Goal: Transaction & Acquisition: Purchase product/service

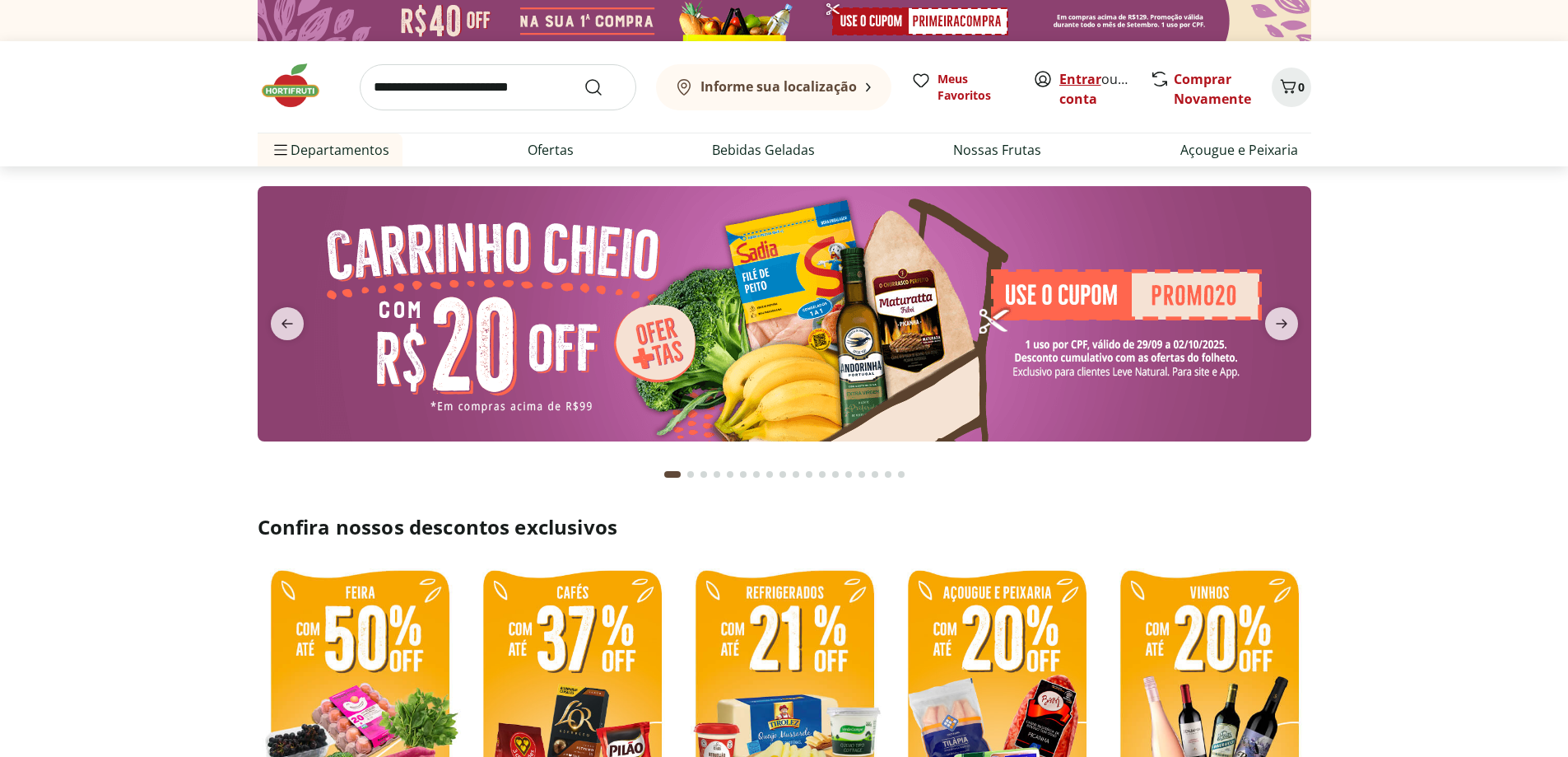
click at [1072, 73] on link "Entrar" at bounding box center [1081, 78] width 42 height 18
click at [1218, 91] on link "Comprar Novamente" at bounding box center [1212, 89] width 77 height 38
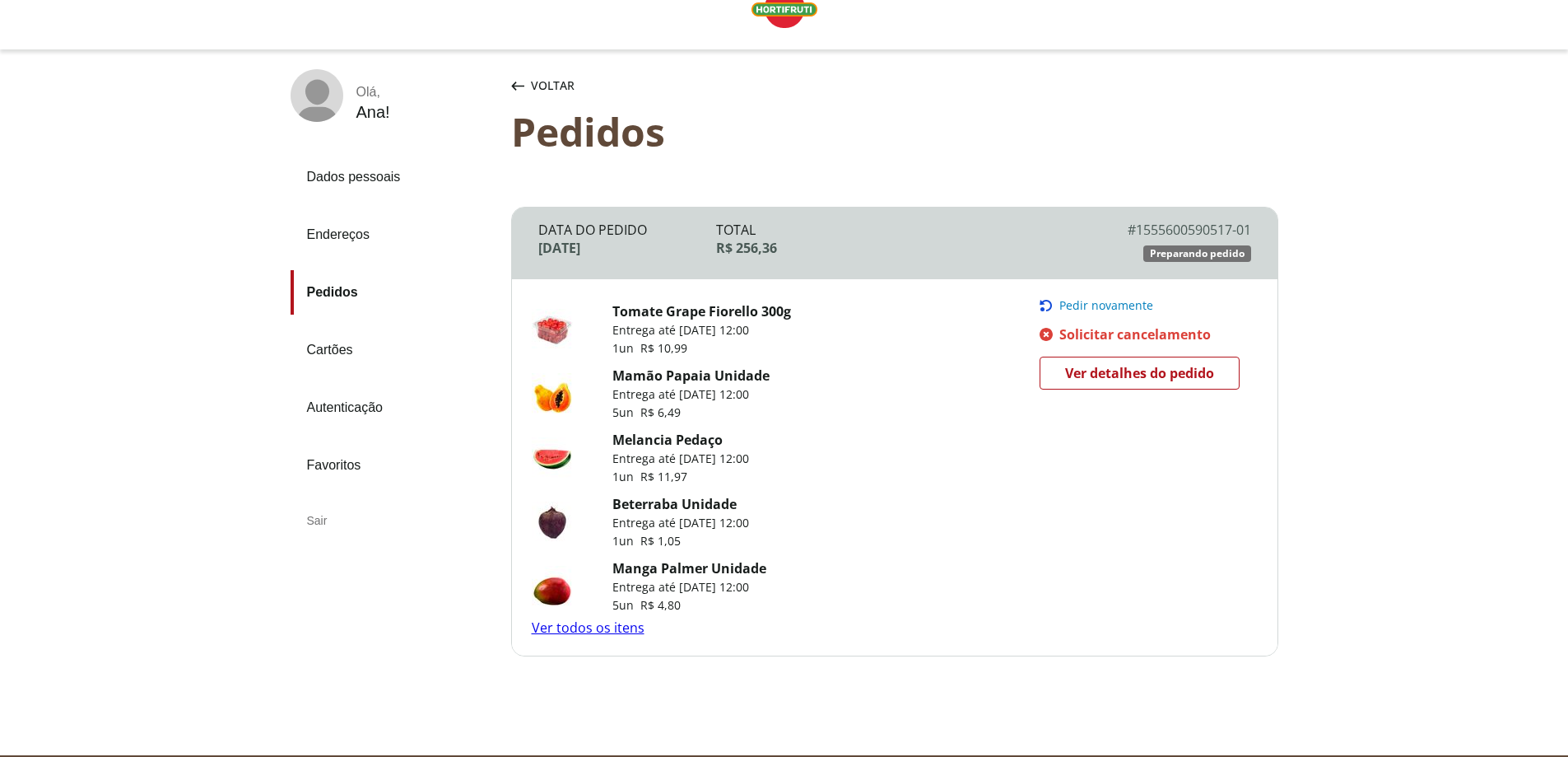
scroll to position [97, 0]
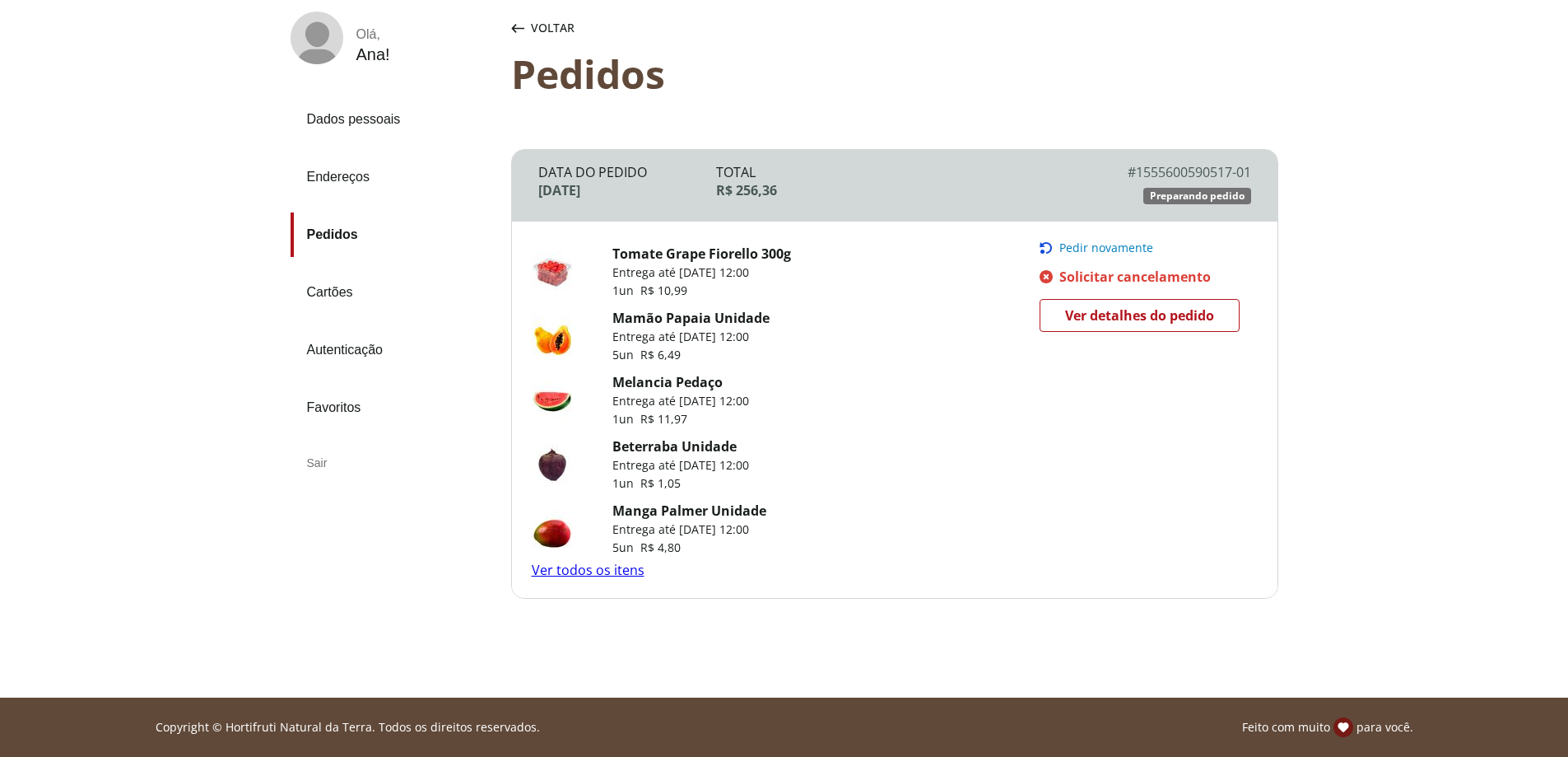
click at [577, 566] on link "Ver todos os itens" at bounding box center [588, 569] width 112 height 18
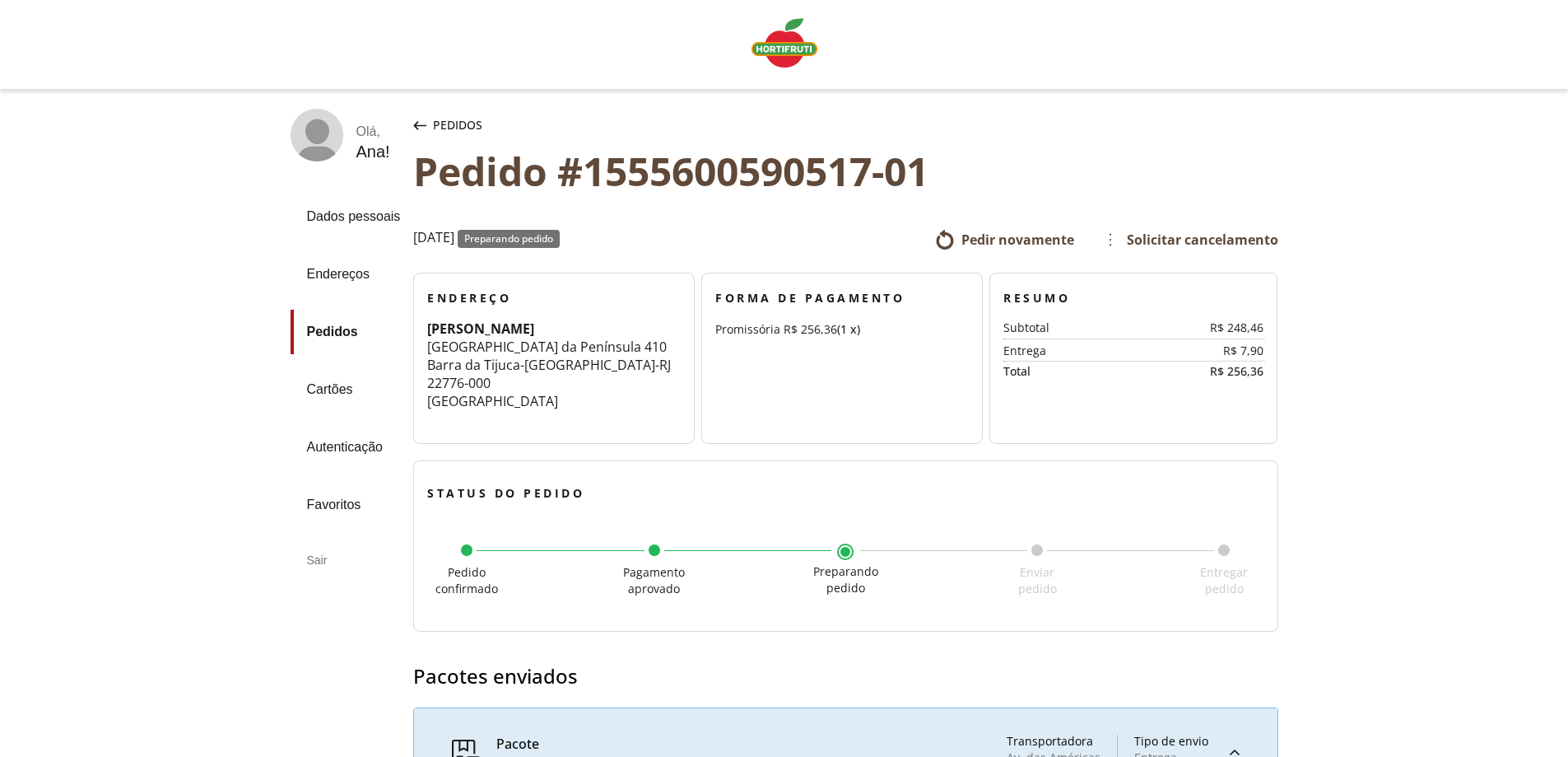
click at [776, 51] on img "Linha de sessão" at bounding box center [784, 43] width 66 height 50
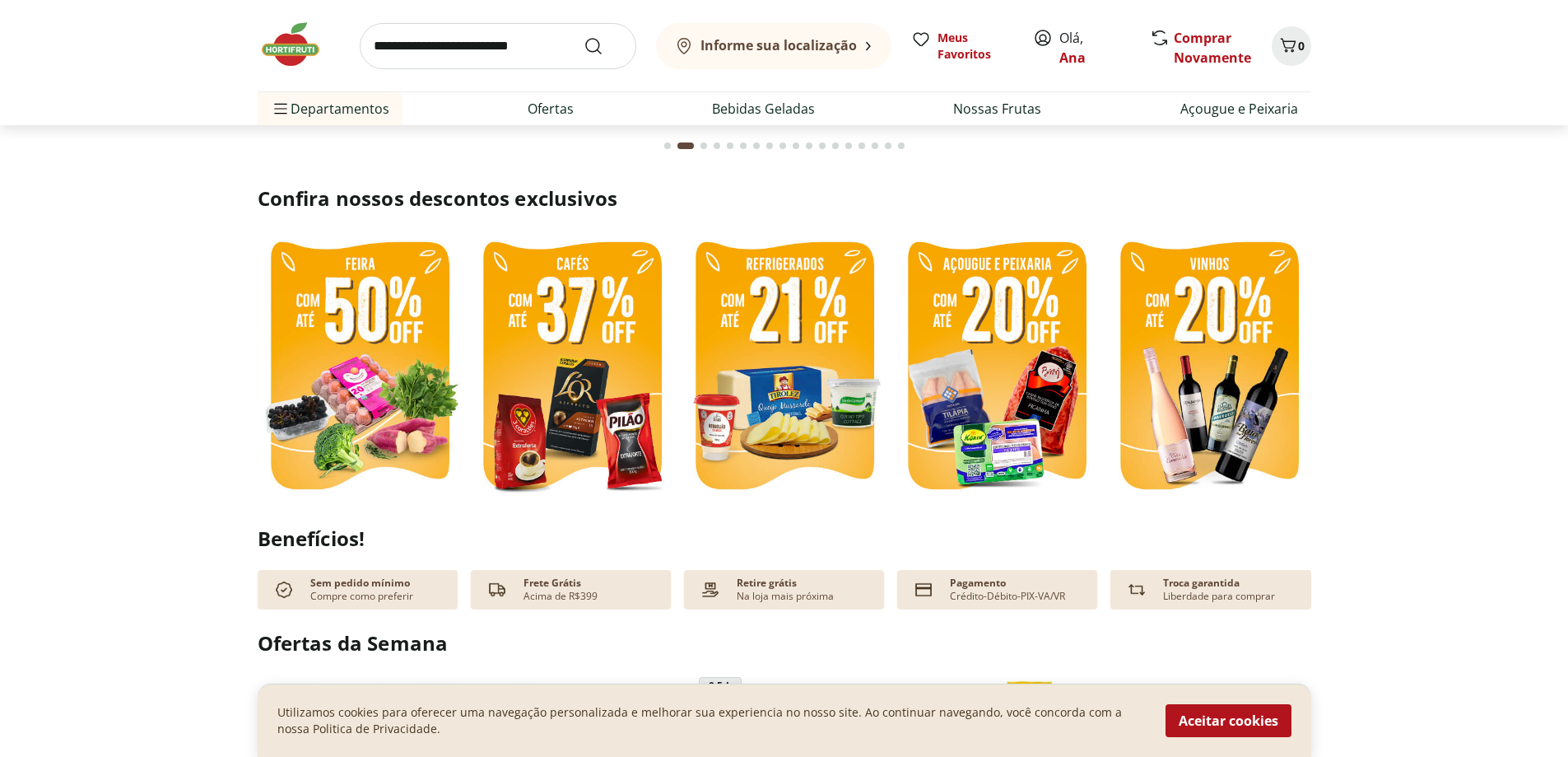
scroll to position [329, 0]
click at [774, 440] on img at bounding box center [784, 367] width 204 height 273
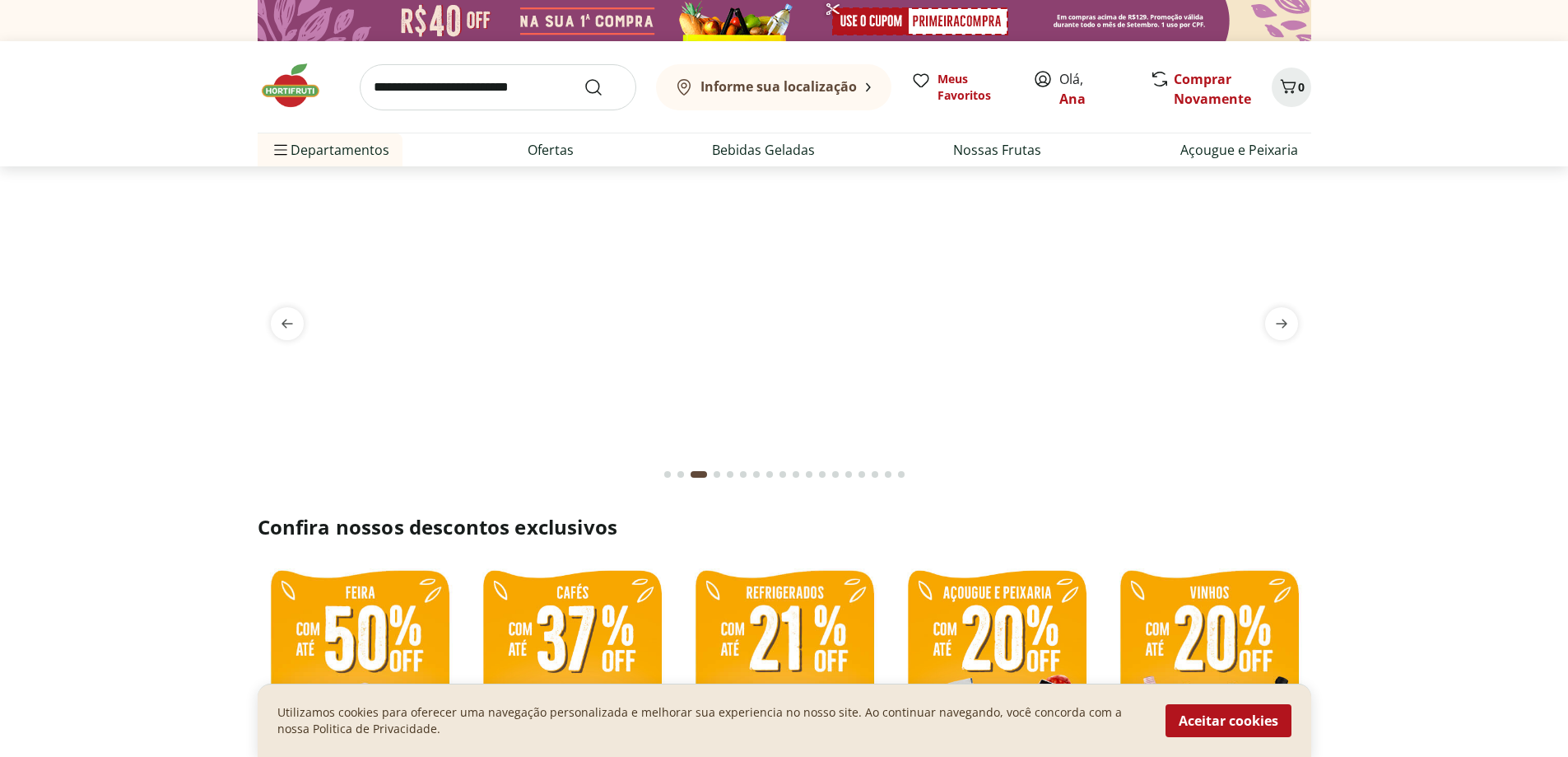
select select "**********"
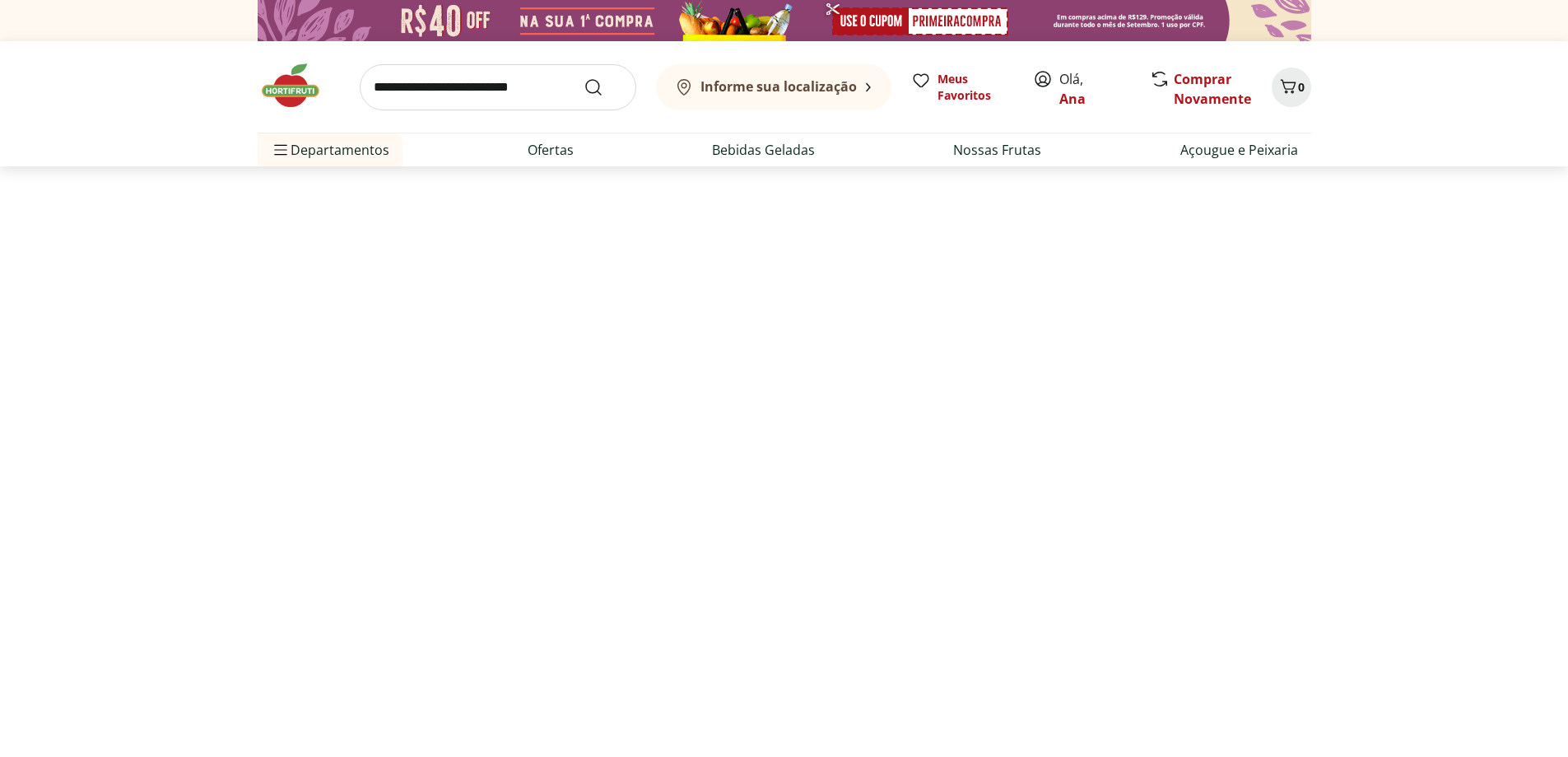
scroll to position [329, 0]
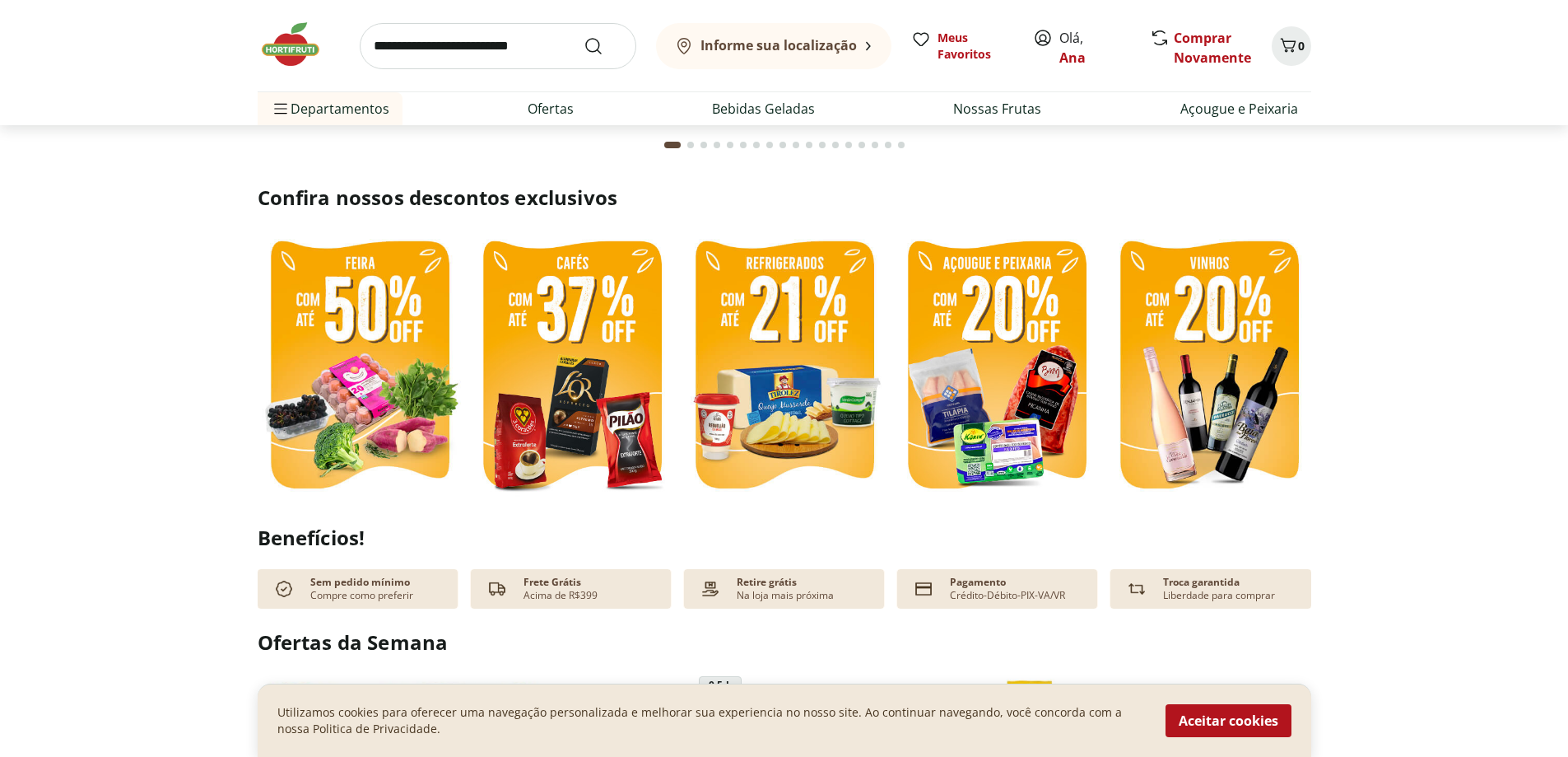
click at [372, 429] on img at bounding box center [359, 367] width 204 height 273
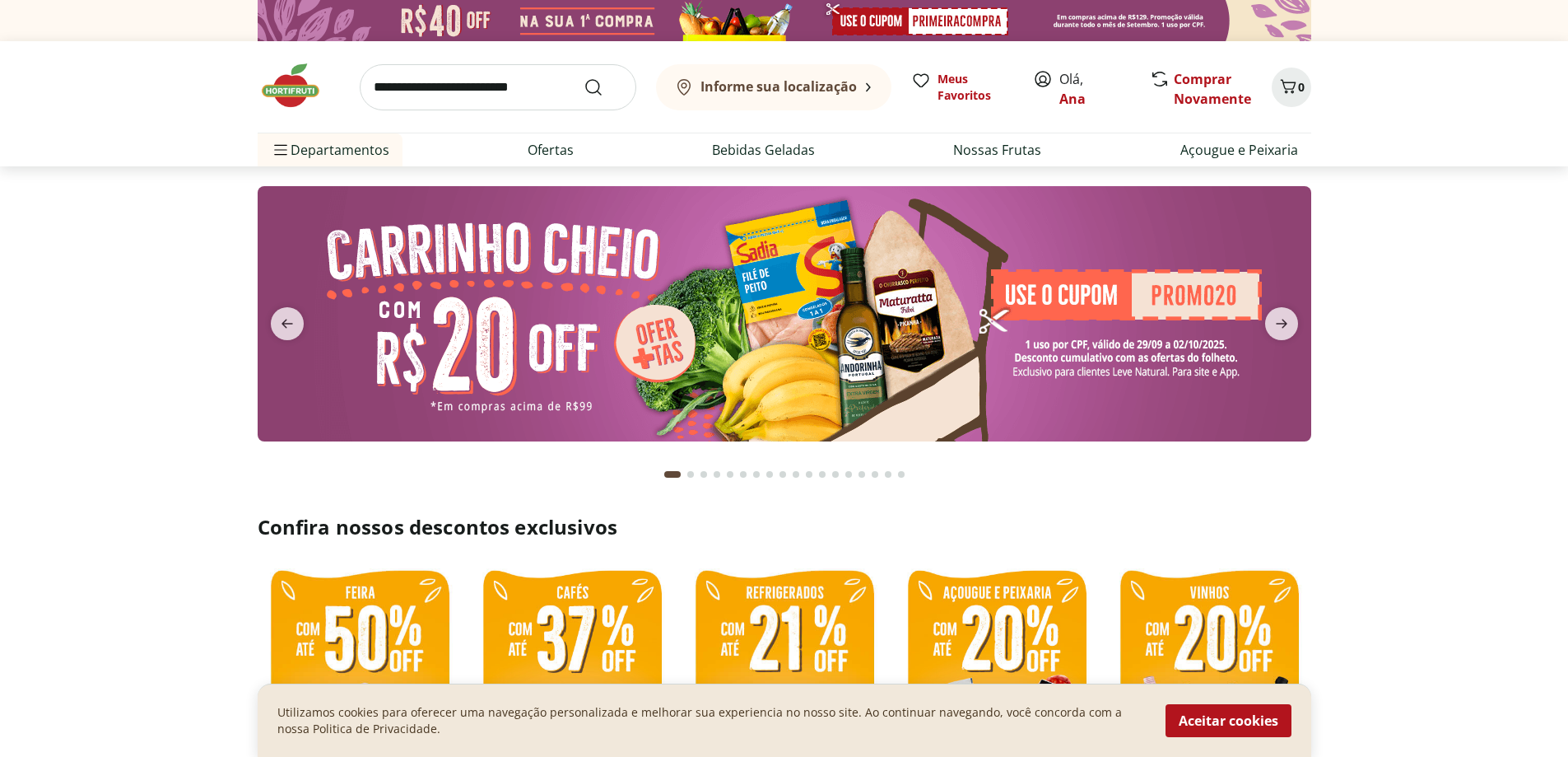
select select "**********"
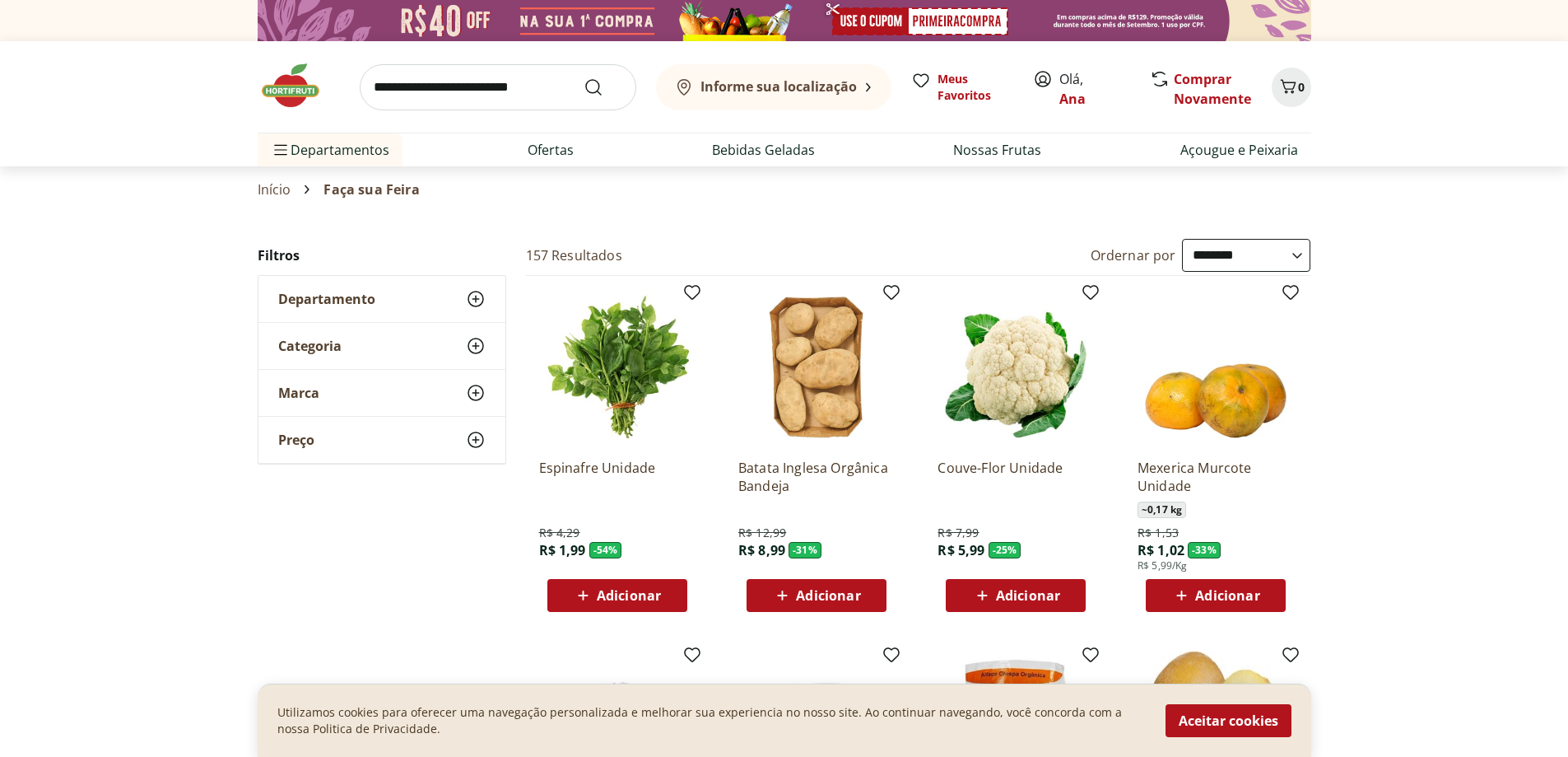
click at [605, 594] on span "Adicionar" at bounding box center [628, 596] width 64 height 13
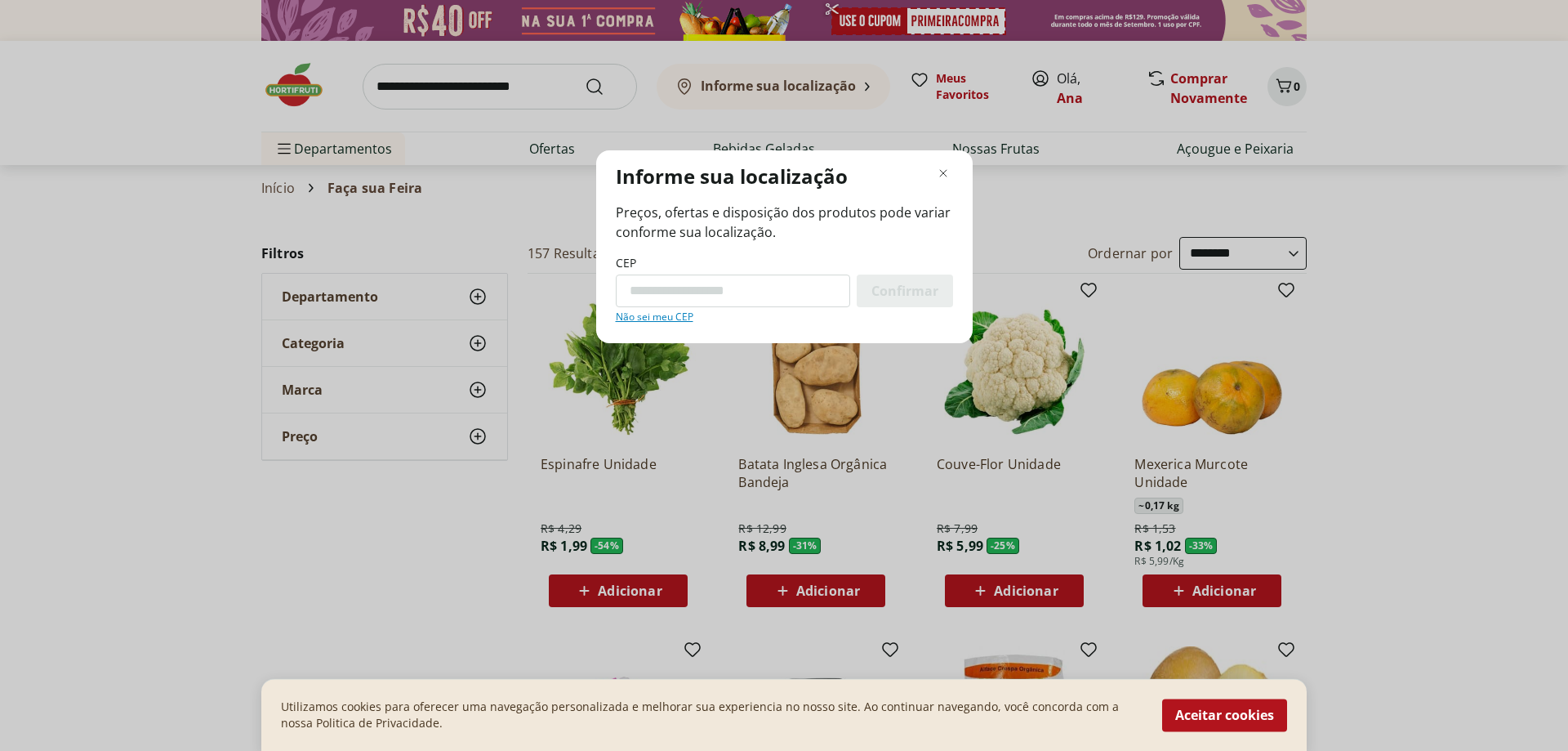
click at [1034, 586] on div "Informe sua localização Preços, ofertas e disposição dos produtos pode variar c…" at bounding box center [784, 376] width 1568 height 751
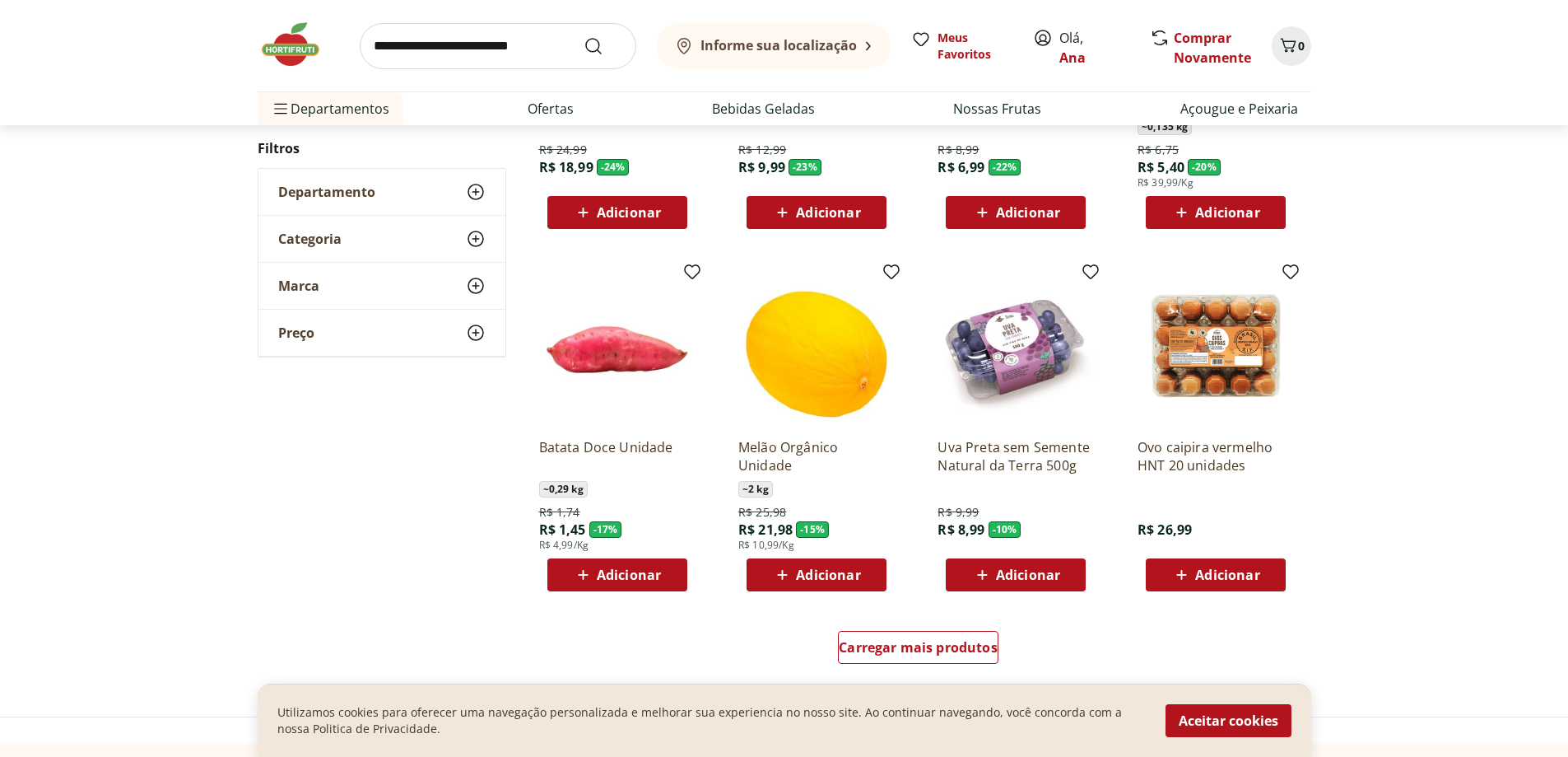
scroll to position [906, 0]
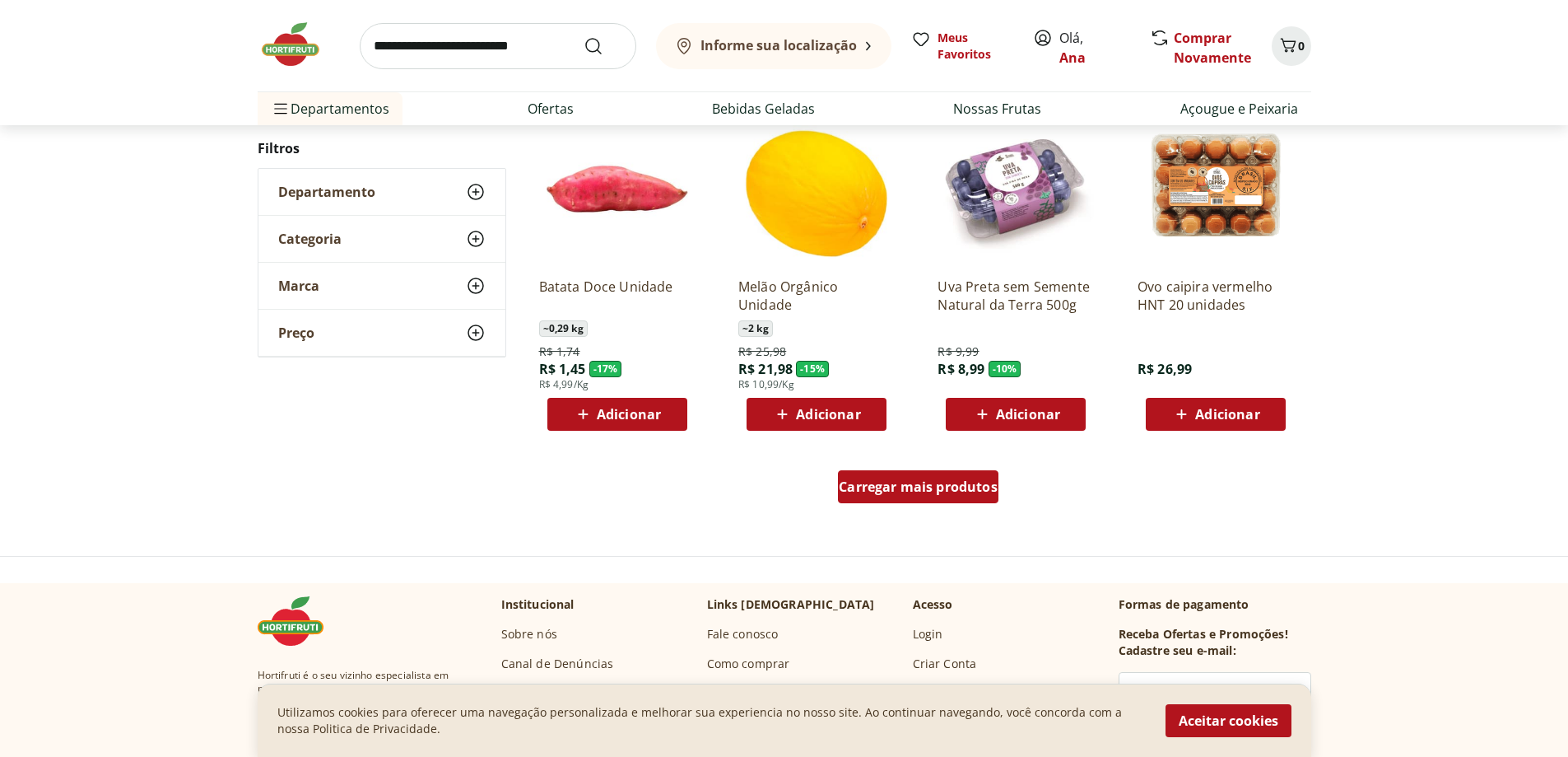
click at [987, 492] on span "Carregar mais produtos" at bounding box center [918, 487] width 159 height 13
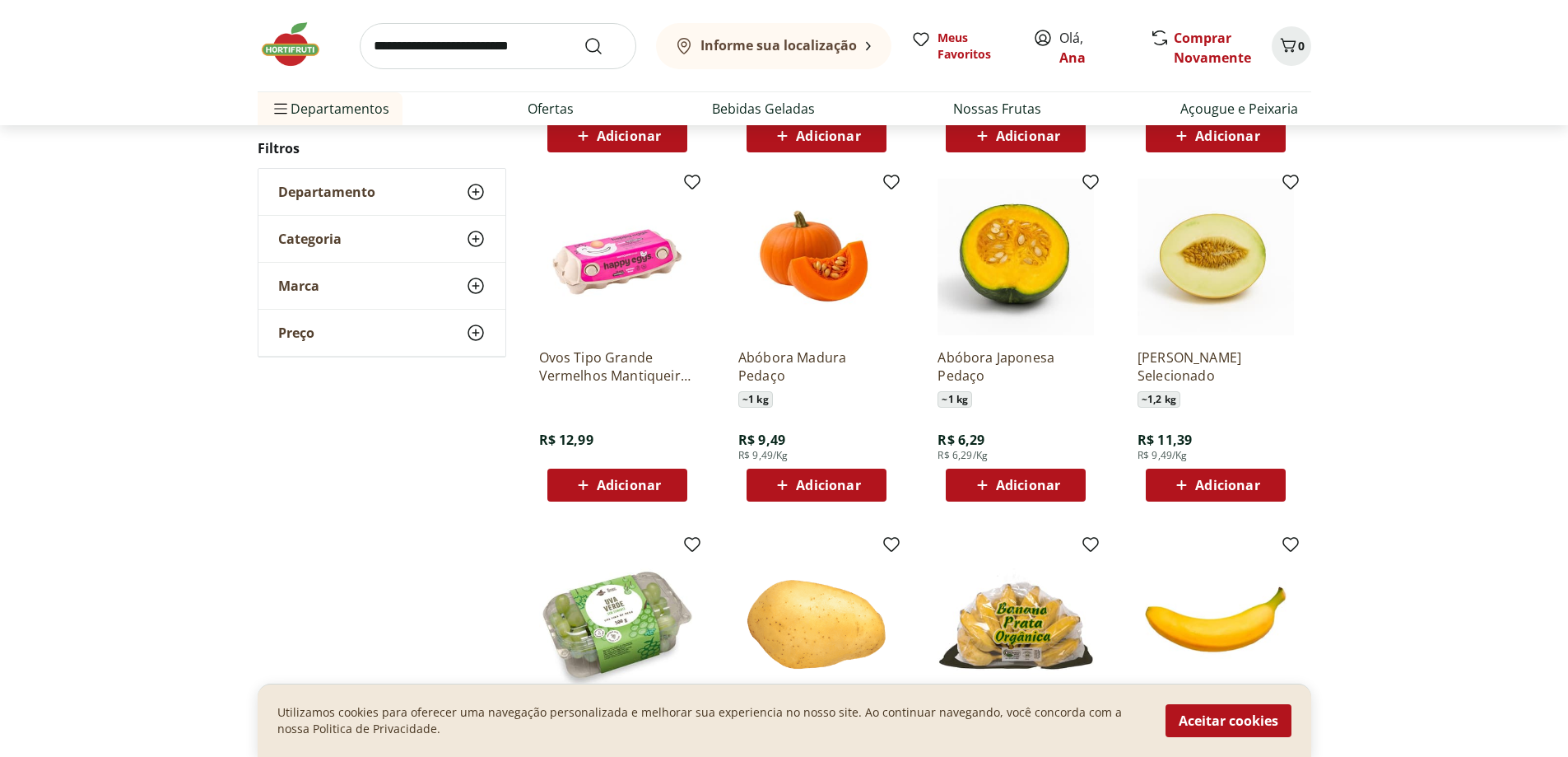
scroll to position [1236, 0]
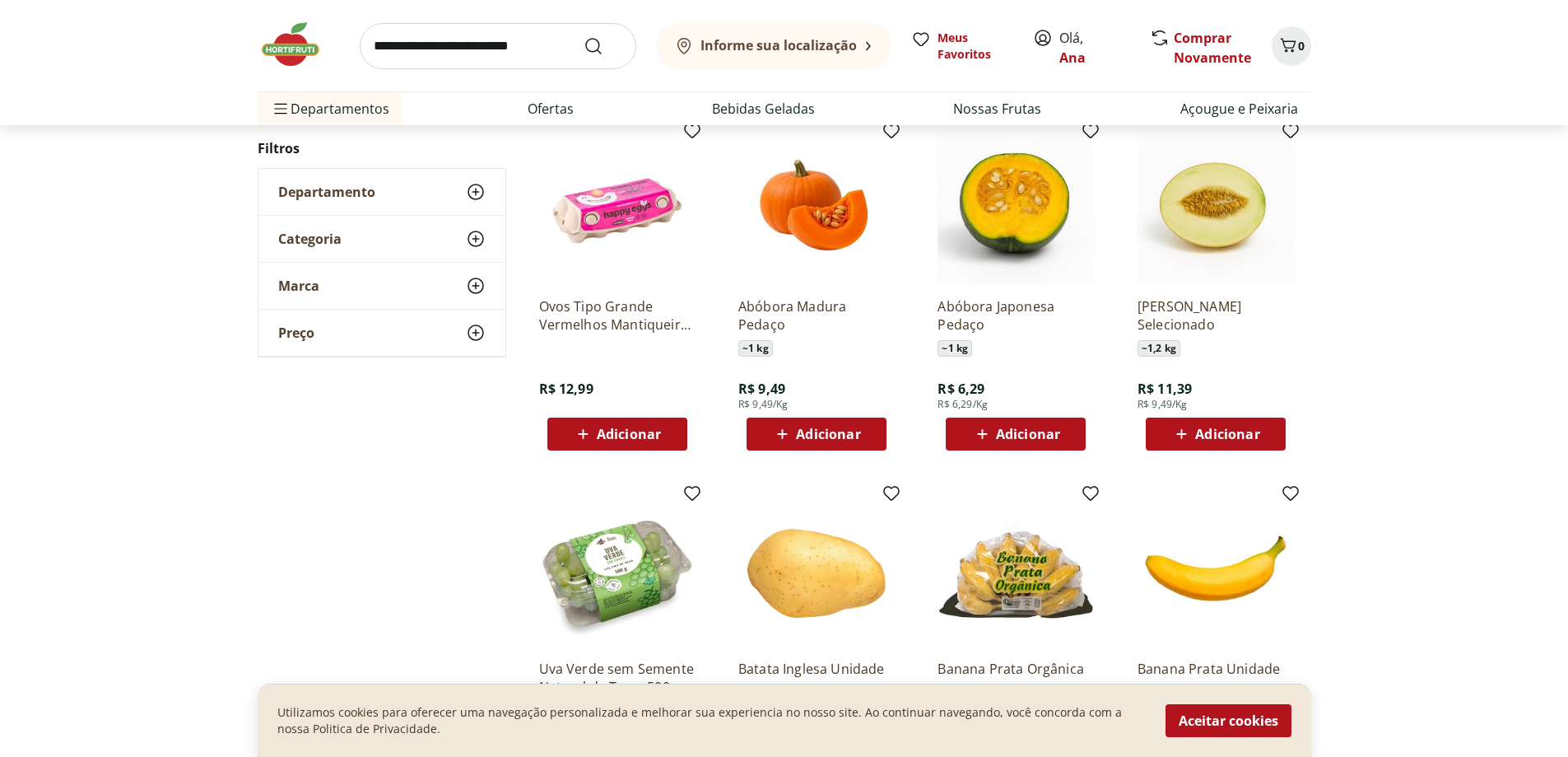
click at [656, 431] on span "Adicionar" at bounding box center [628, 434] width 64 height 13
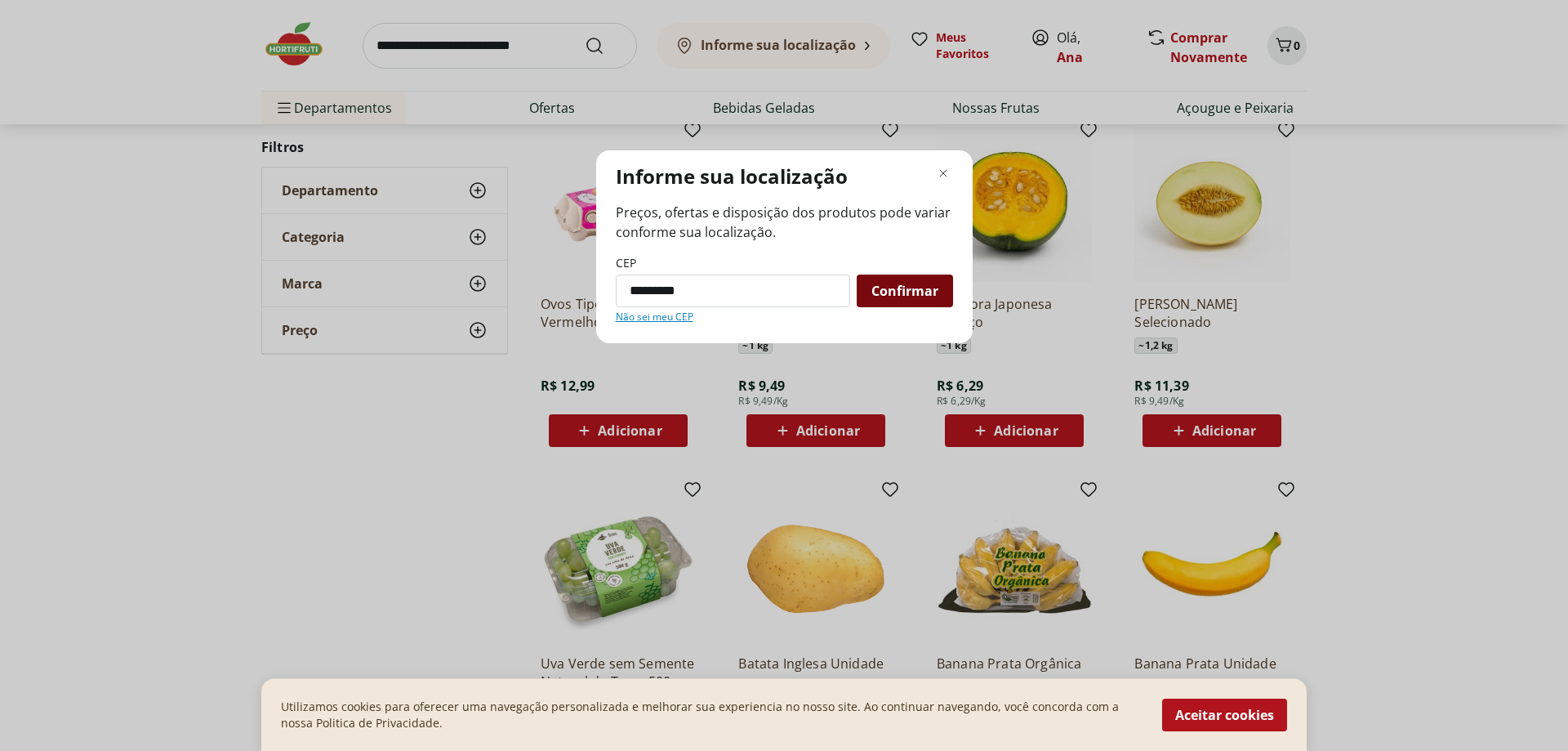
type input "*********"
click at [926, 291] on span "Confirmar" at bounding box center [905, 291] width 67 height 13
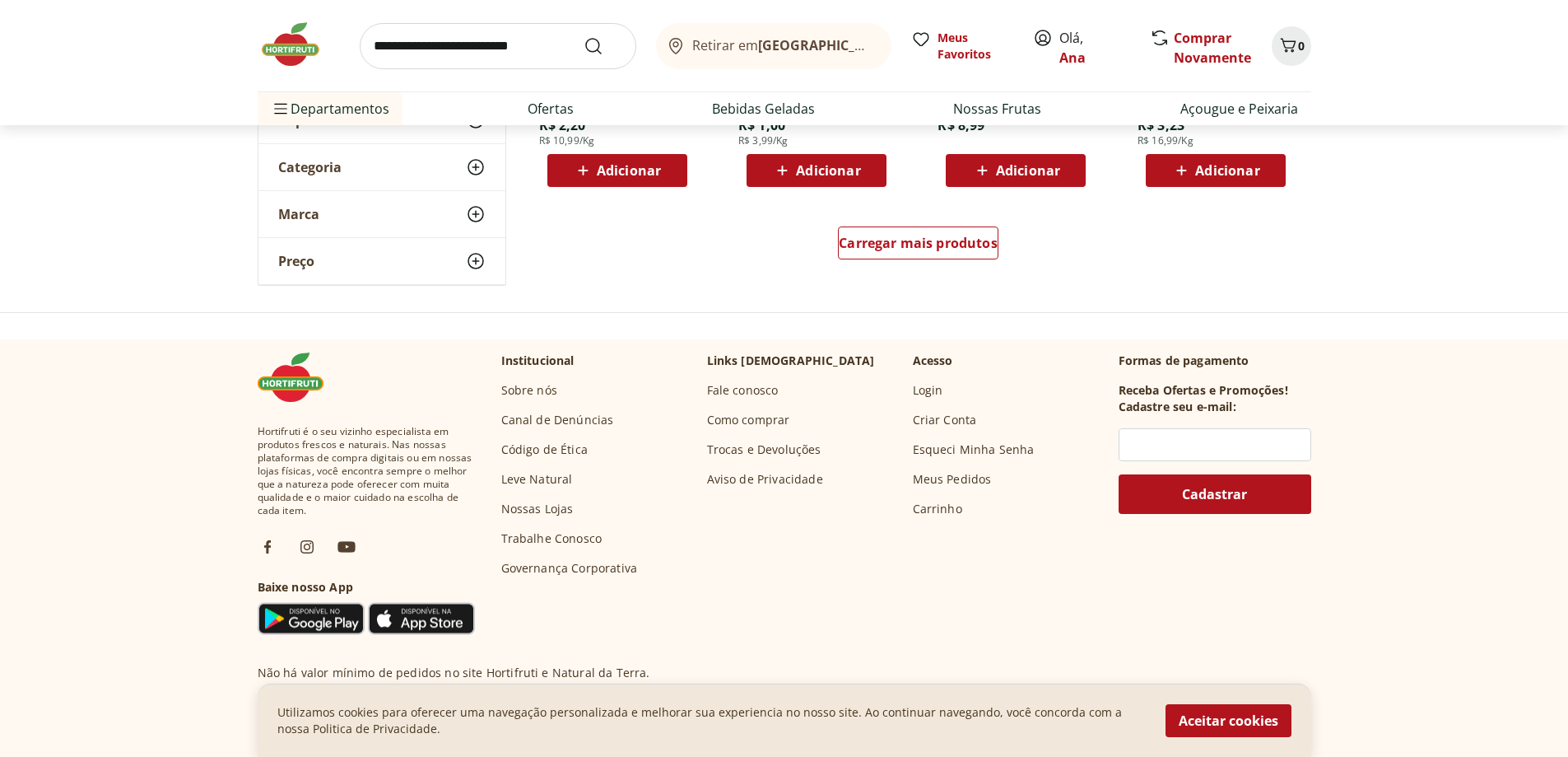
click at [860, 33] on button "Retirar em Rio de Janeiro/RJ" at bounding box center [773, 46] width 235 height 46
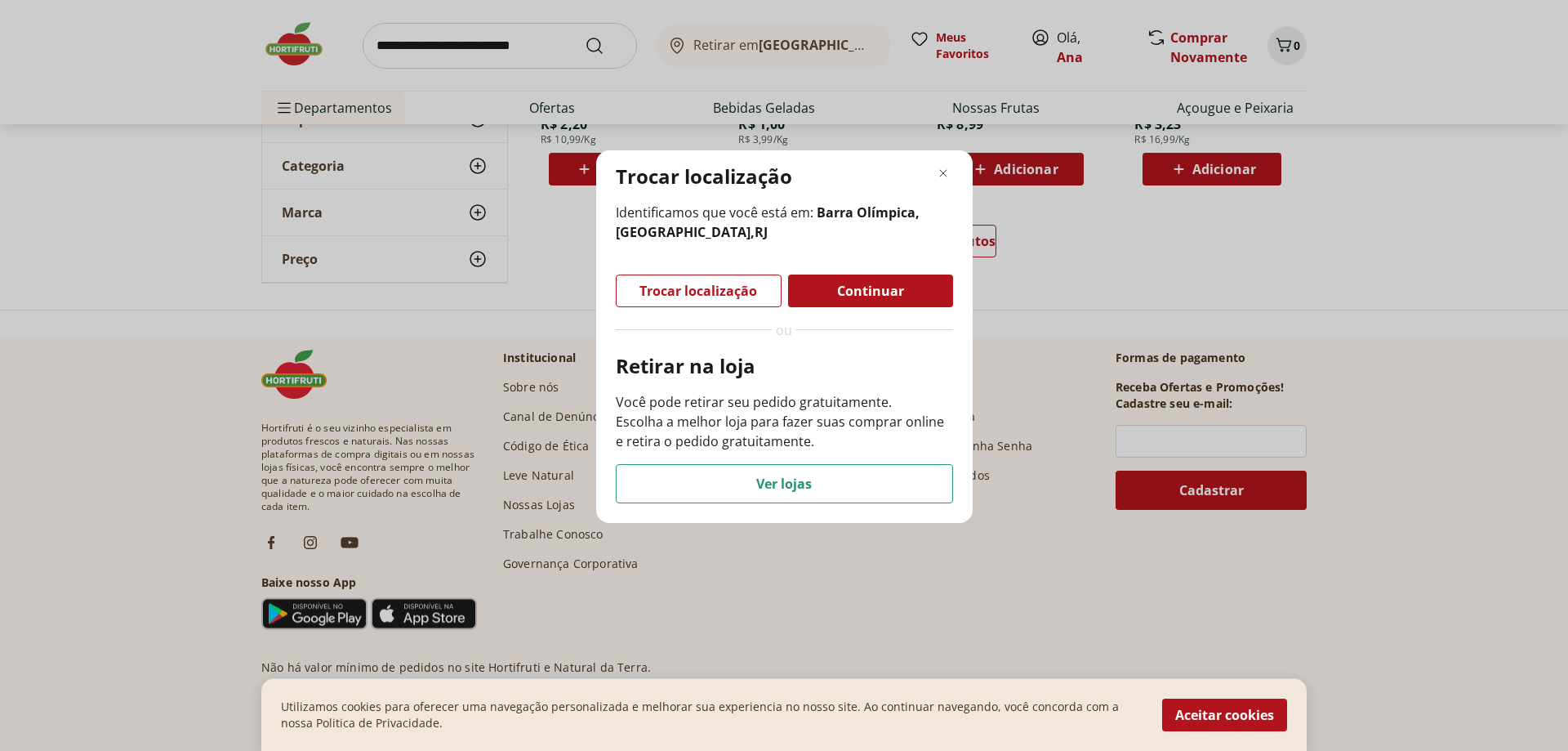
click at [748, 290] on span "Trocar localização" at bounding box center [698, 291] width 117 height 13
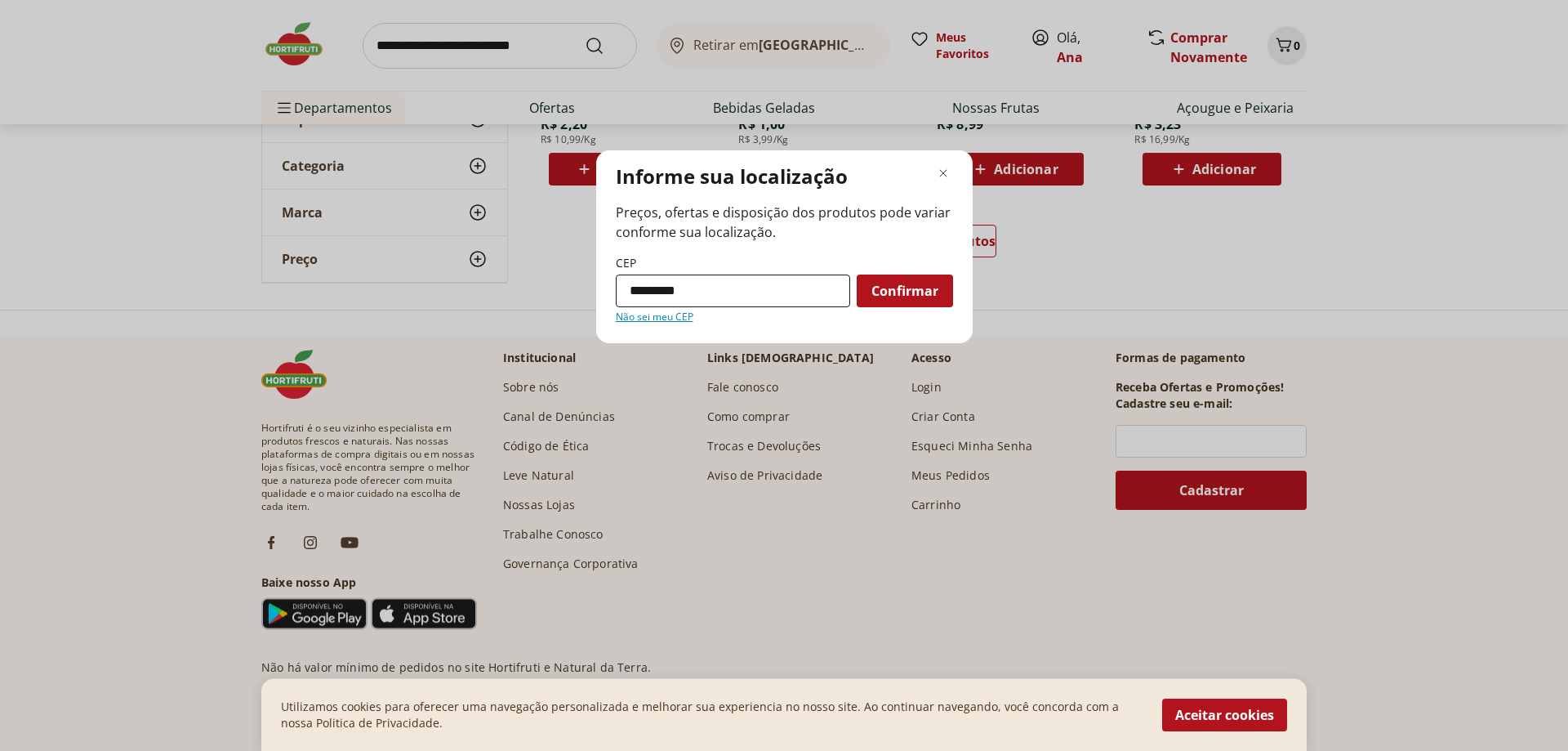
click at [746, 289] on input "*********" at bounding box center [733, 290] width 235 height 33
drag, startPoint x: 746, startPoint y: 289, endPoint x: 661, endPoint y: 285, distance: 85.1
click at [661, 285] on input "*********" at bounding box center [733, 290] width 235 height 33
type input "*********"
click at [914, 285] on span "Confirmar" at bounding box center [905, 291] width 67 height 13
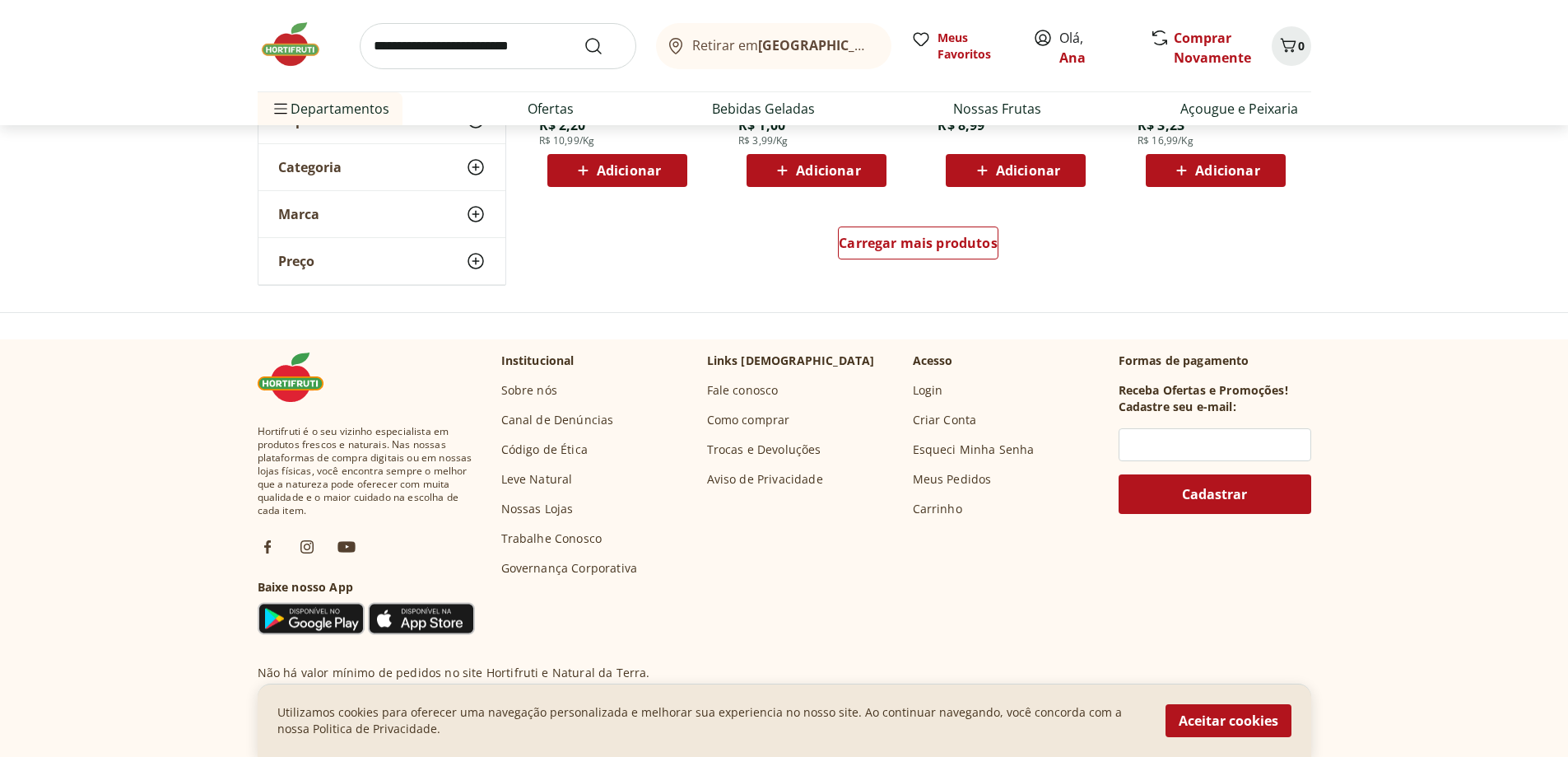
scroll to position [1456, 0]
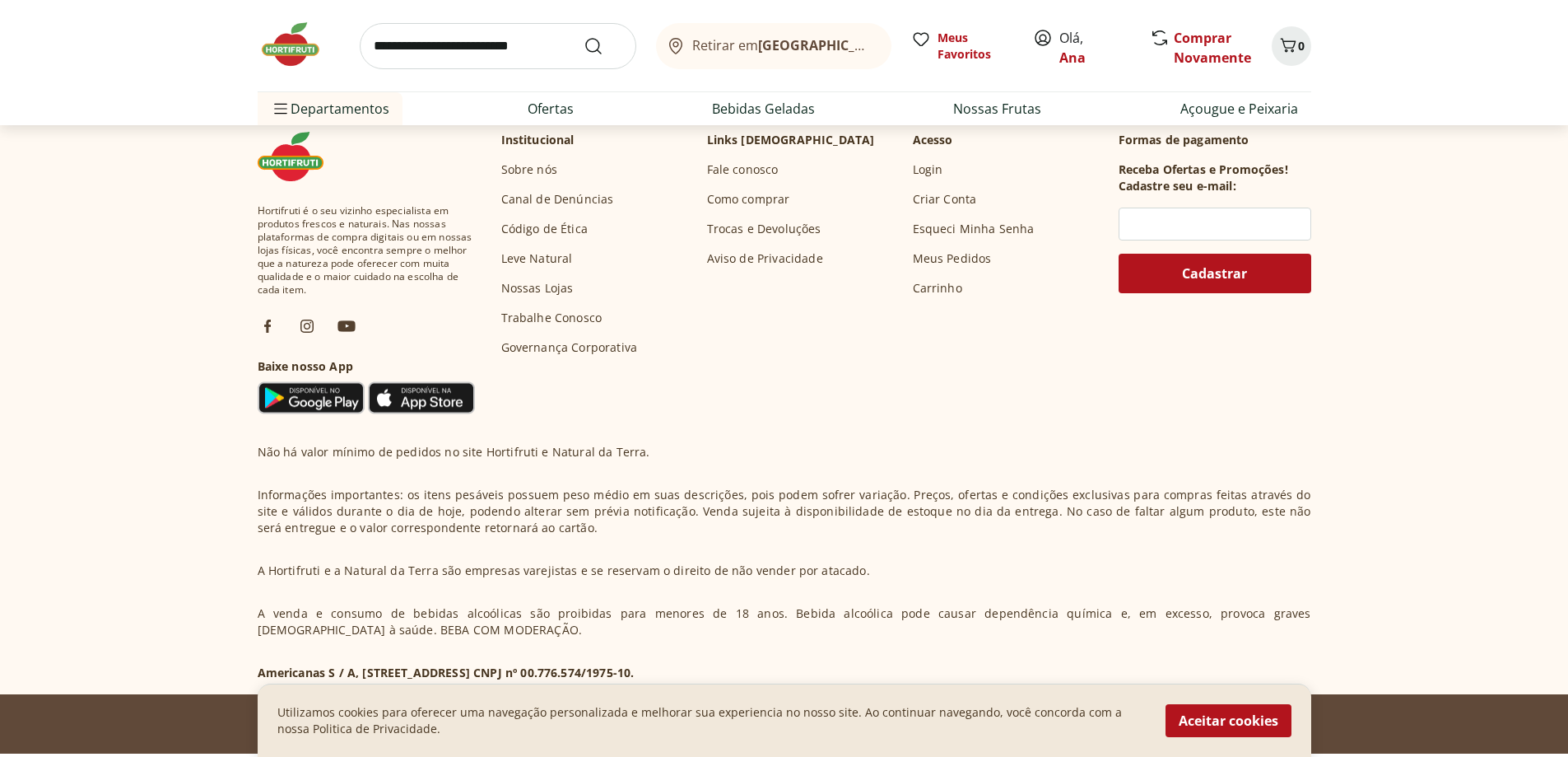
click at [823, 41] on b "Rio de Janeiro/RJ" at bounding box center [897, 45] width 277 height 18
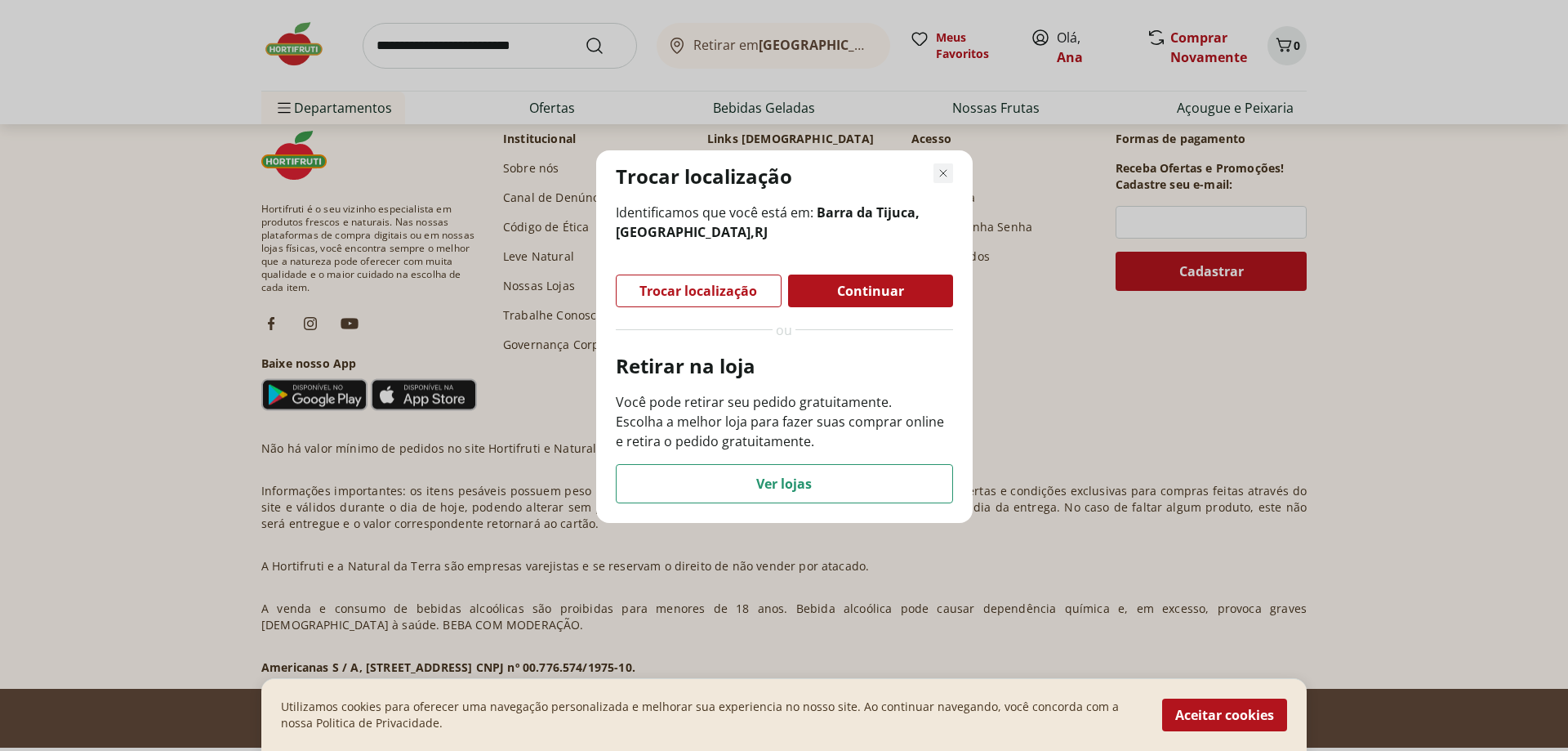
click at [952, 171] on icon "Fechar modal de regionalização" at bounding box center [943, 173] width 20 height 20
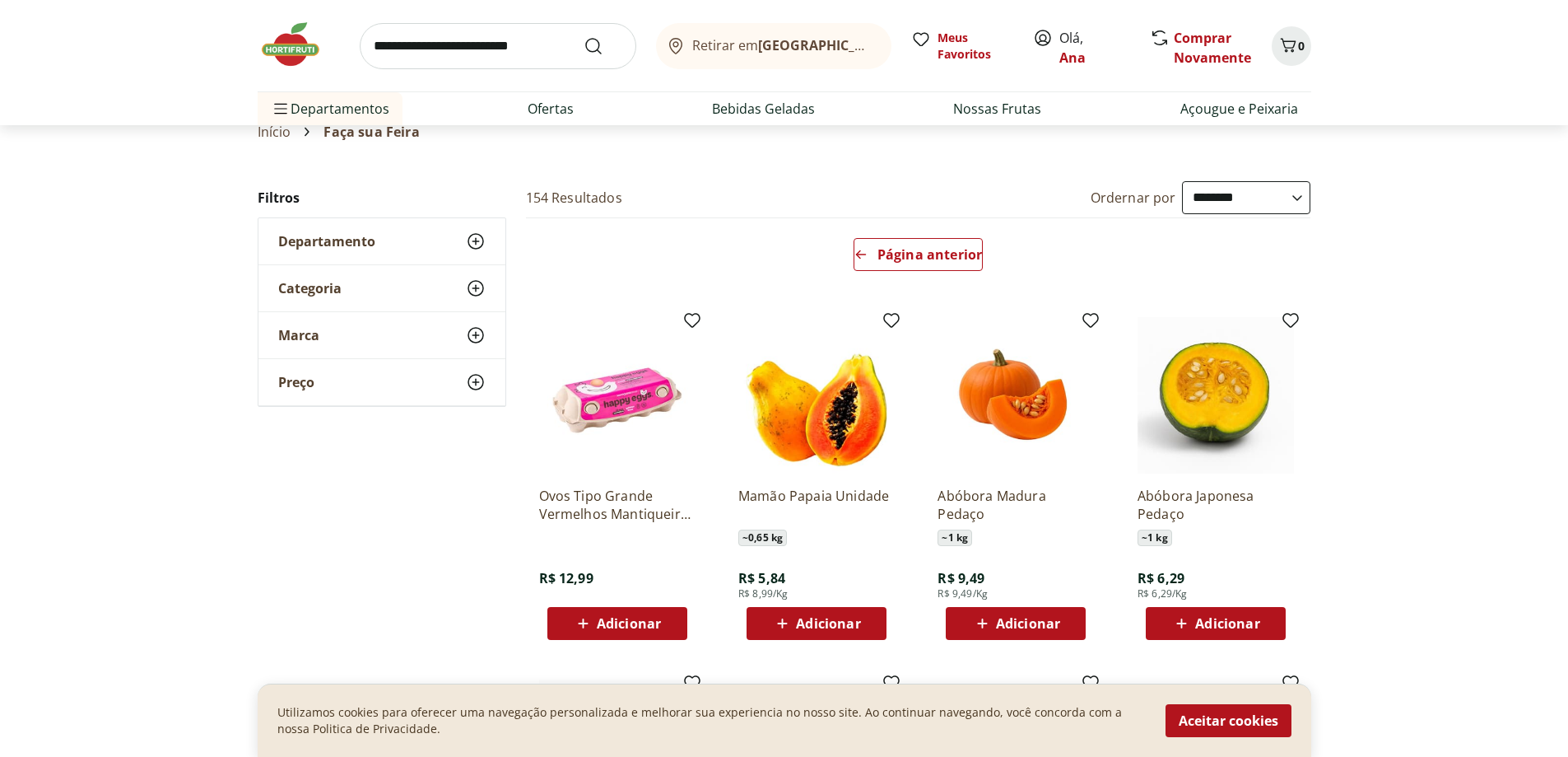
scroll to position [82, 0]
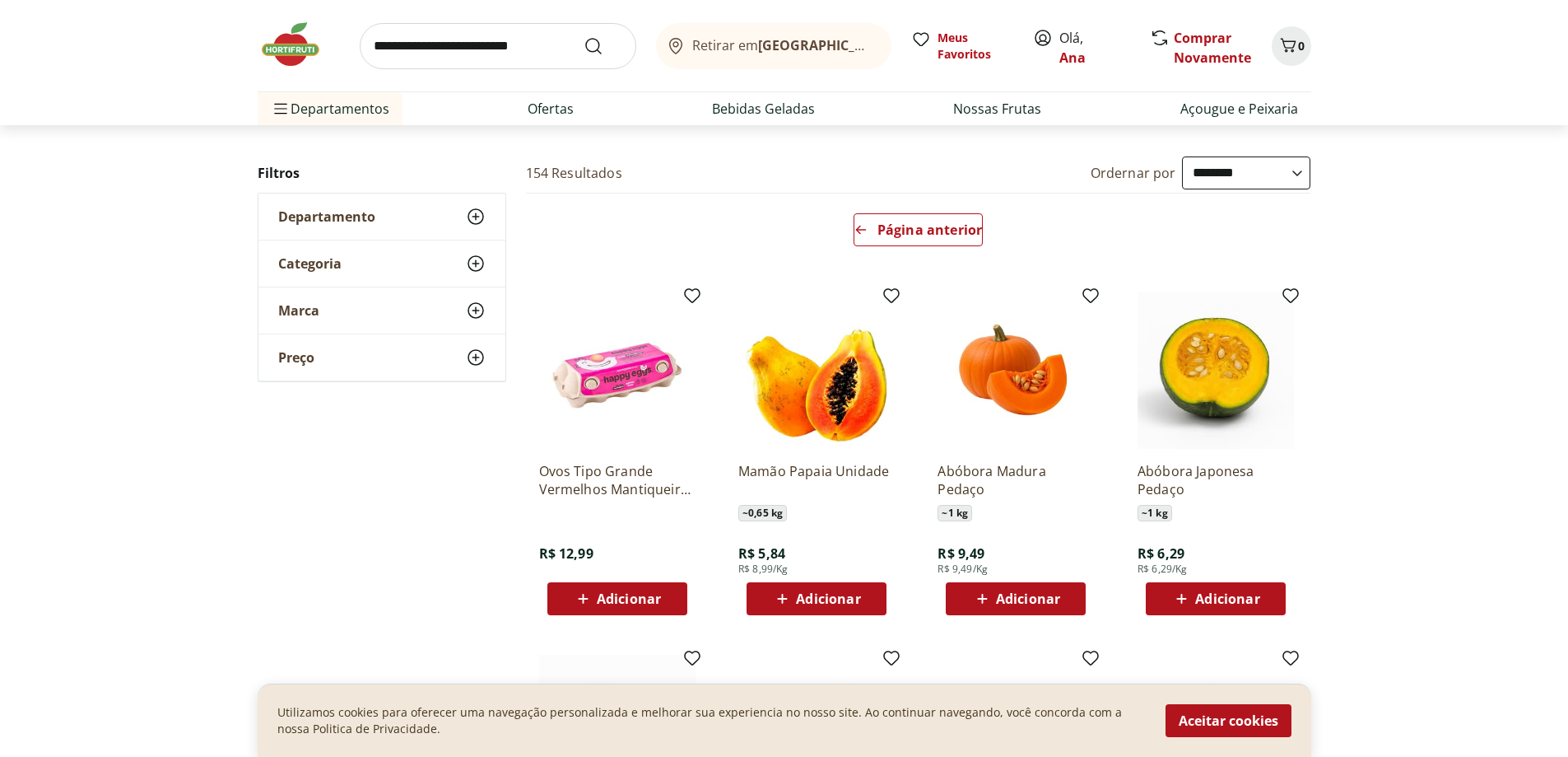
click at [855, 602] on span "Adicionar" at bounding box center [827, 599] width 64 height 13
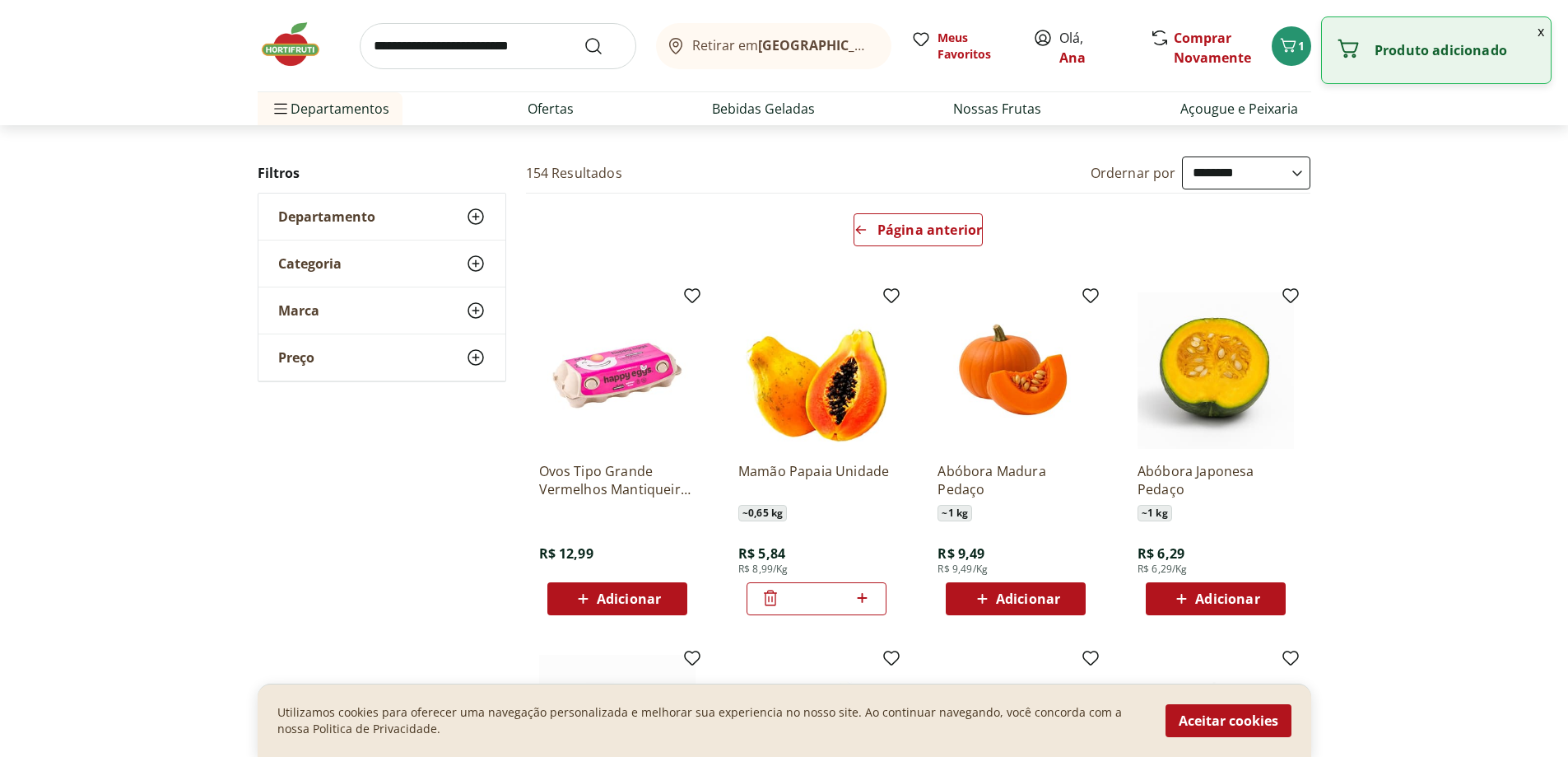
drag, startPoint x: 855, startPoint y: 602, endPoint x: 969, endPoint y: 583, distance: 115.6
drag, startPoint x: 969, startPoint y: 583, endPoint x: 1450, endPoint y: 538, distance: 483.1
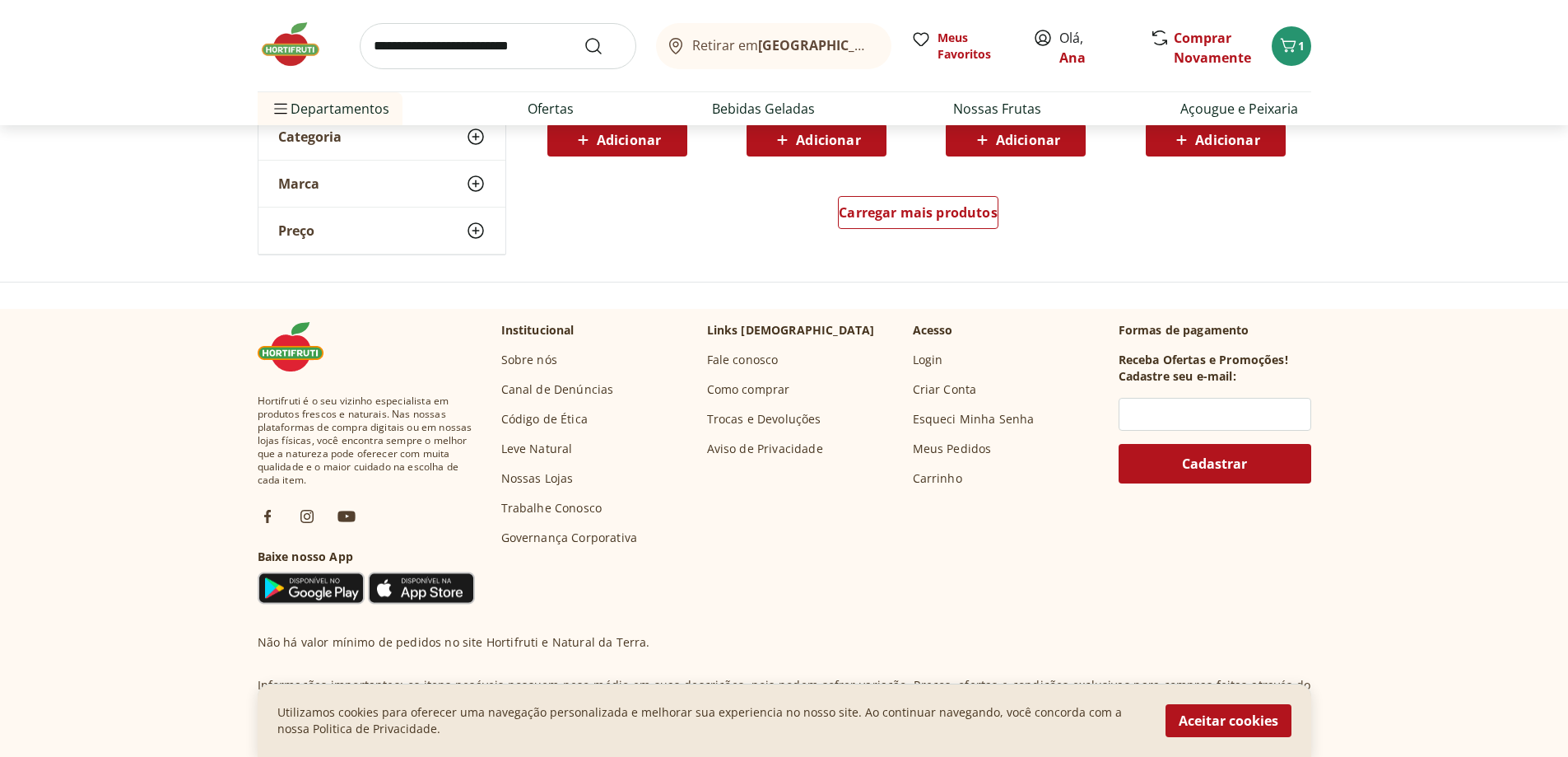
scroll to position [1318, 0]
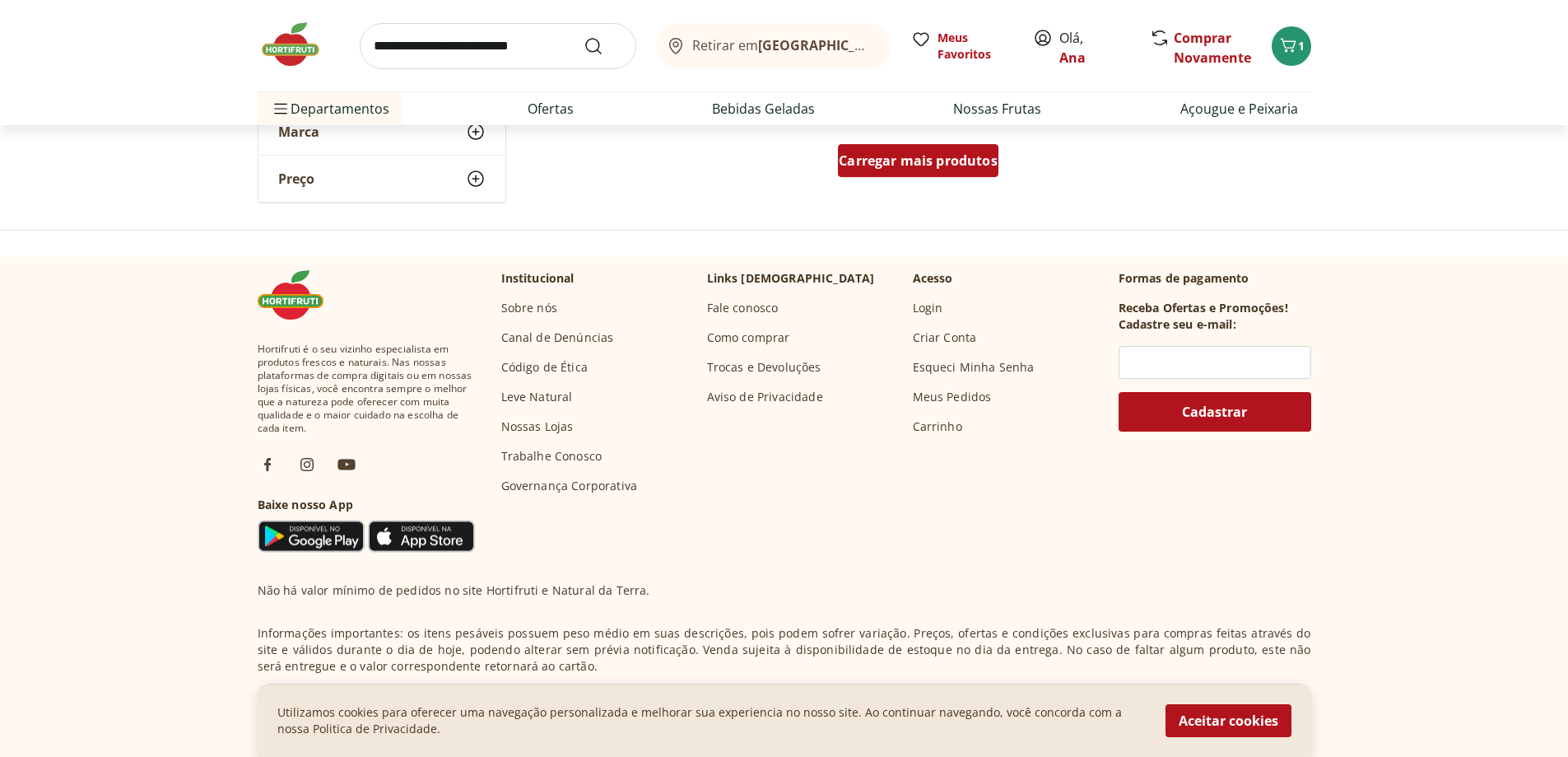
click at [891, 148] on div "Carregar mais produtos" at bounding box center [918, 160] width 160 height 33
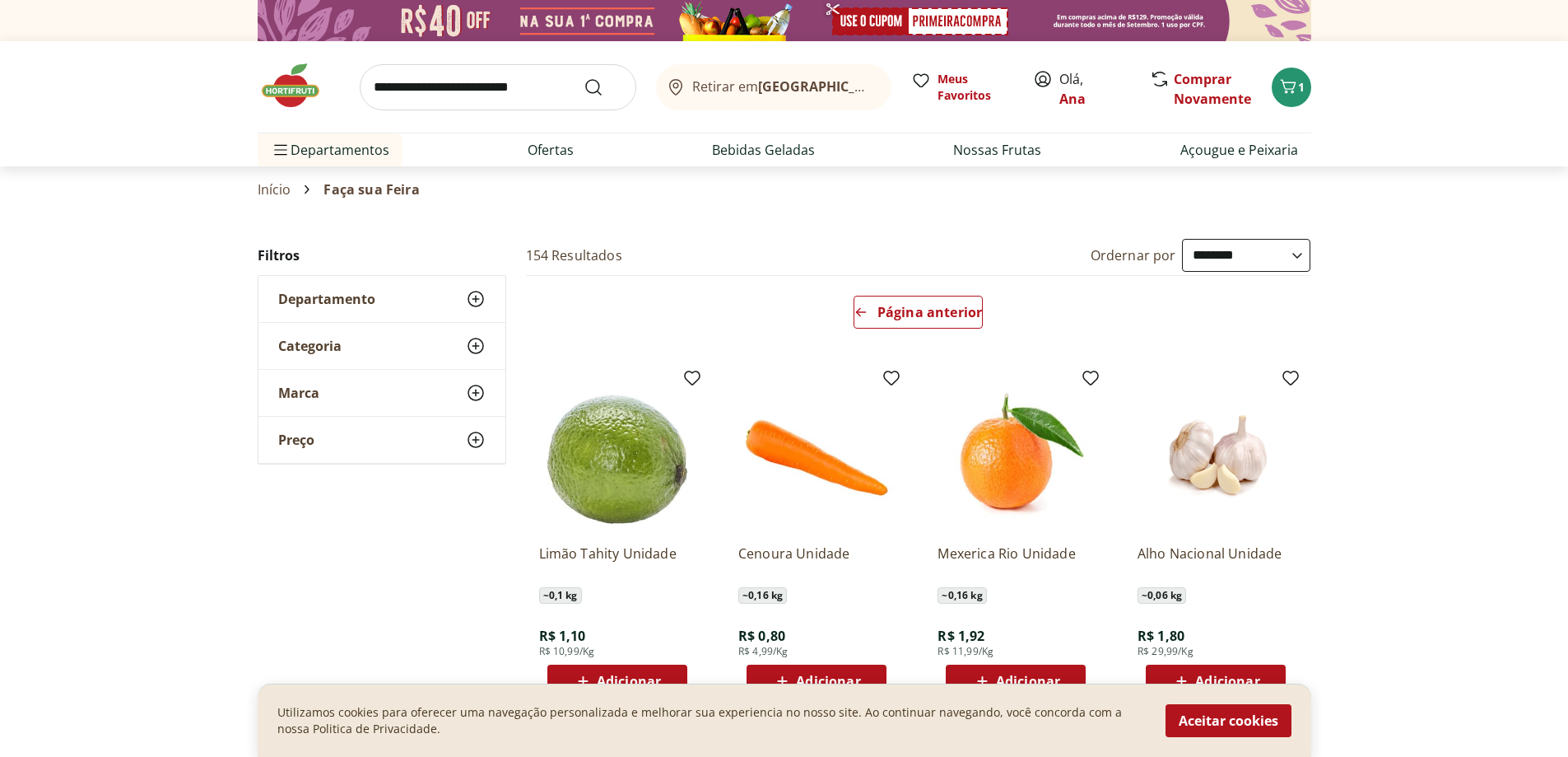
click at [458, 302] on div "Departamento" at bounding box center [381, 298] width 247 height 46
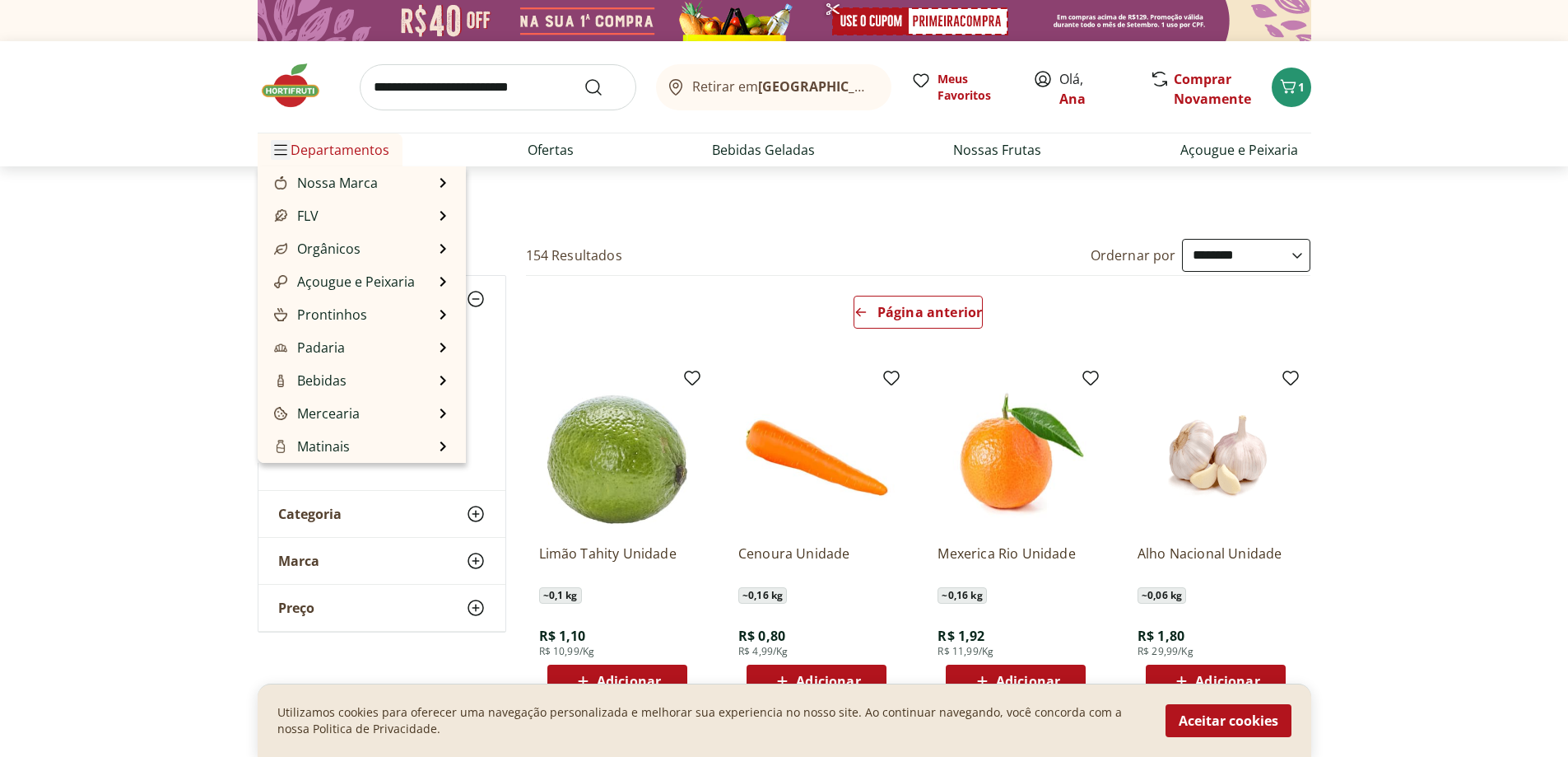
click at [279, 157] on span "Menu" at bounding box center [280, 150] width 20 height 20
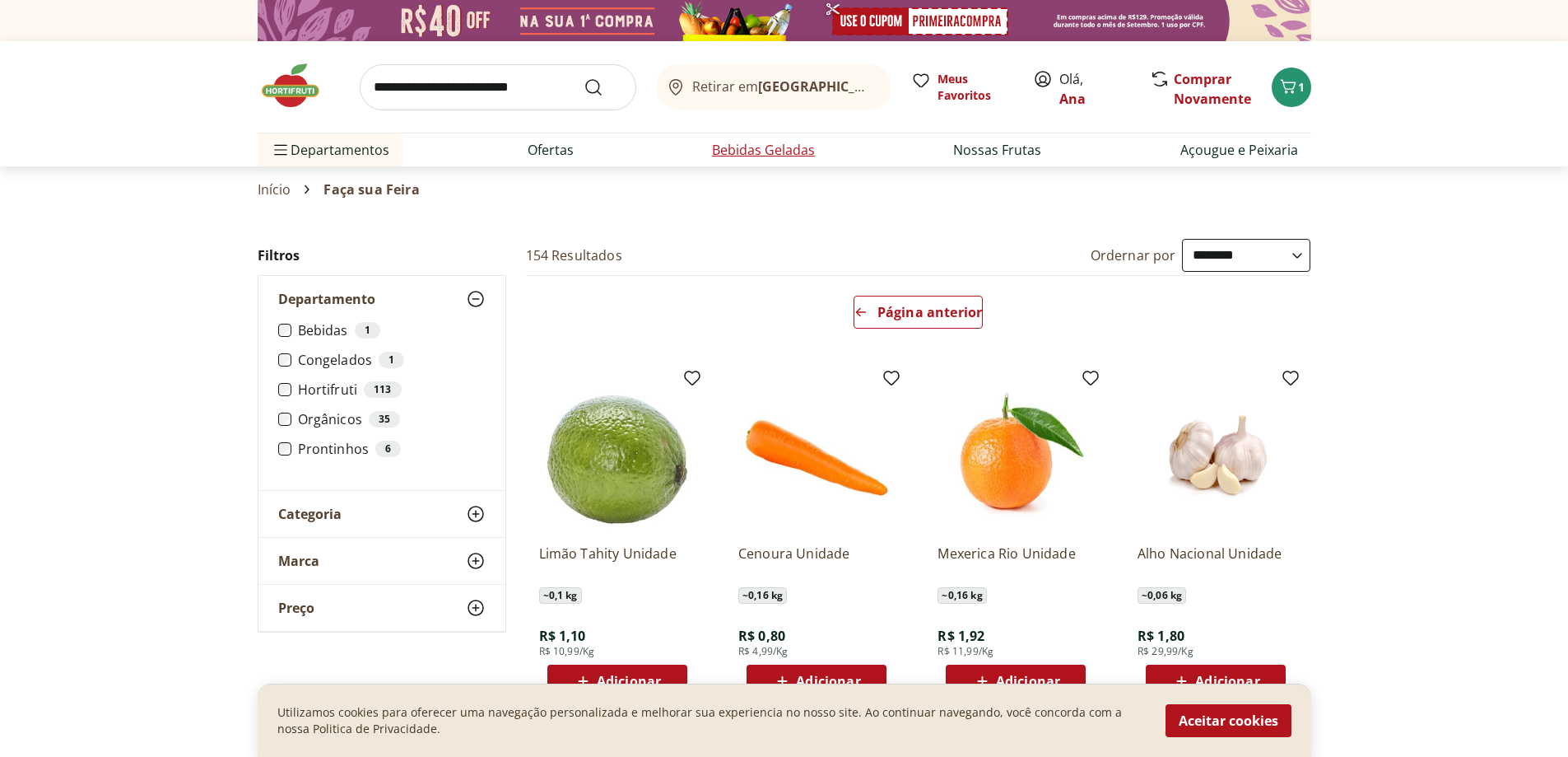
click at [795, 148] on link "Bebidas Geladas" at bounding box center [764, 150] width 103 height 20
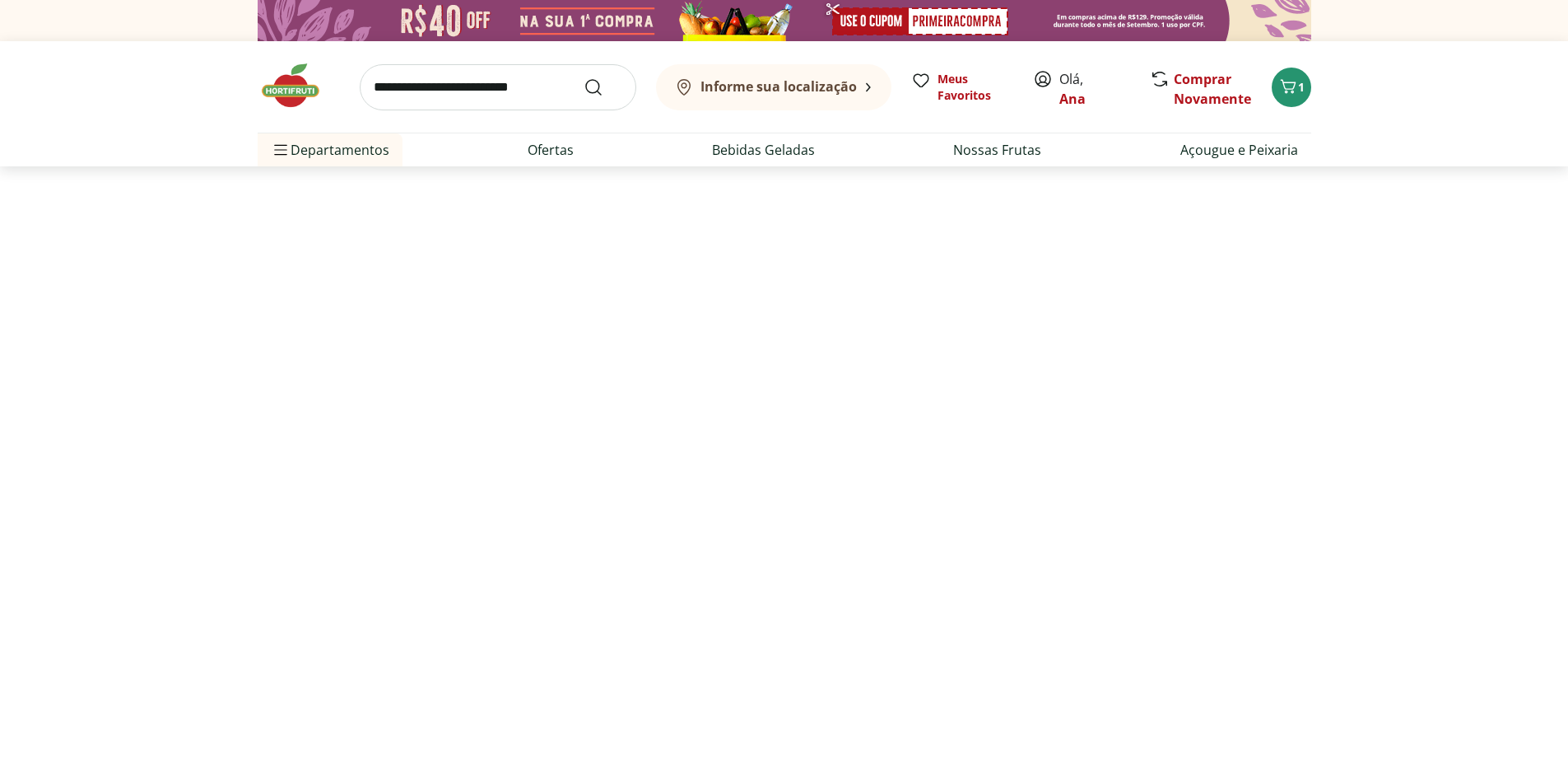
select select "**********"
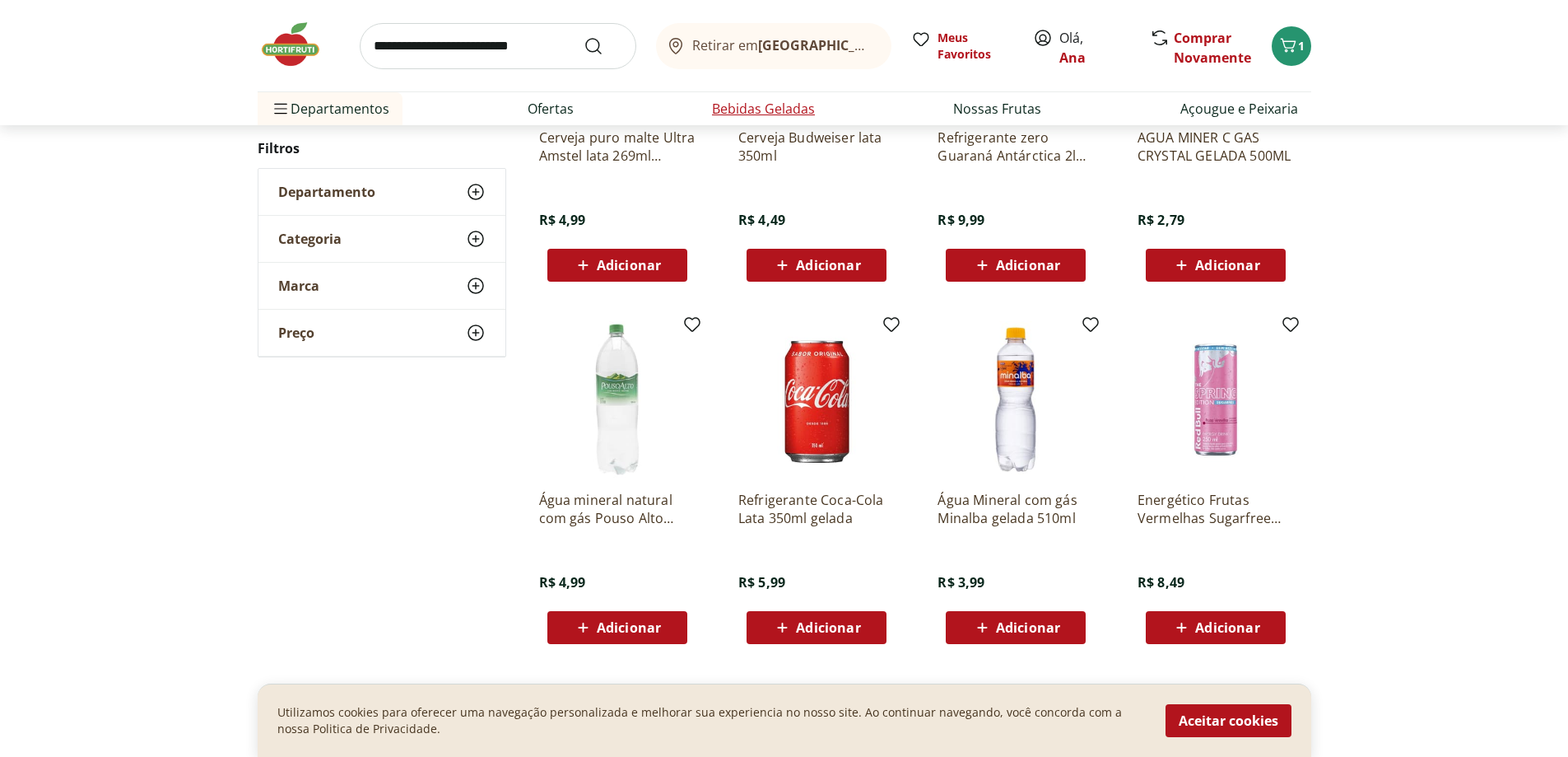
scroll to position [988, 0]
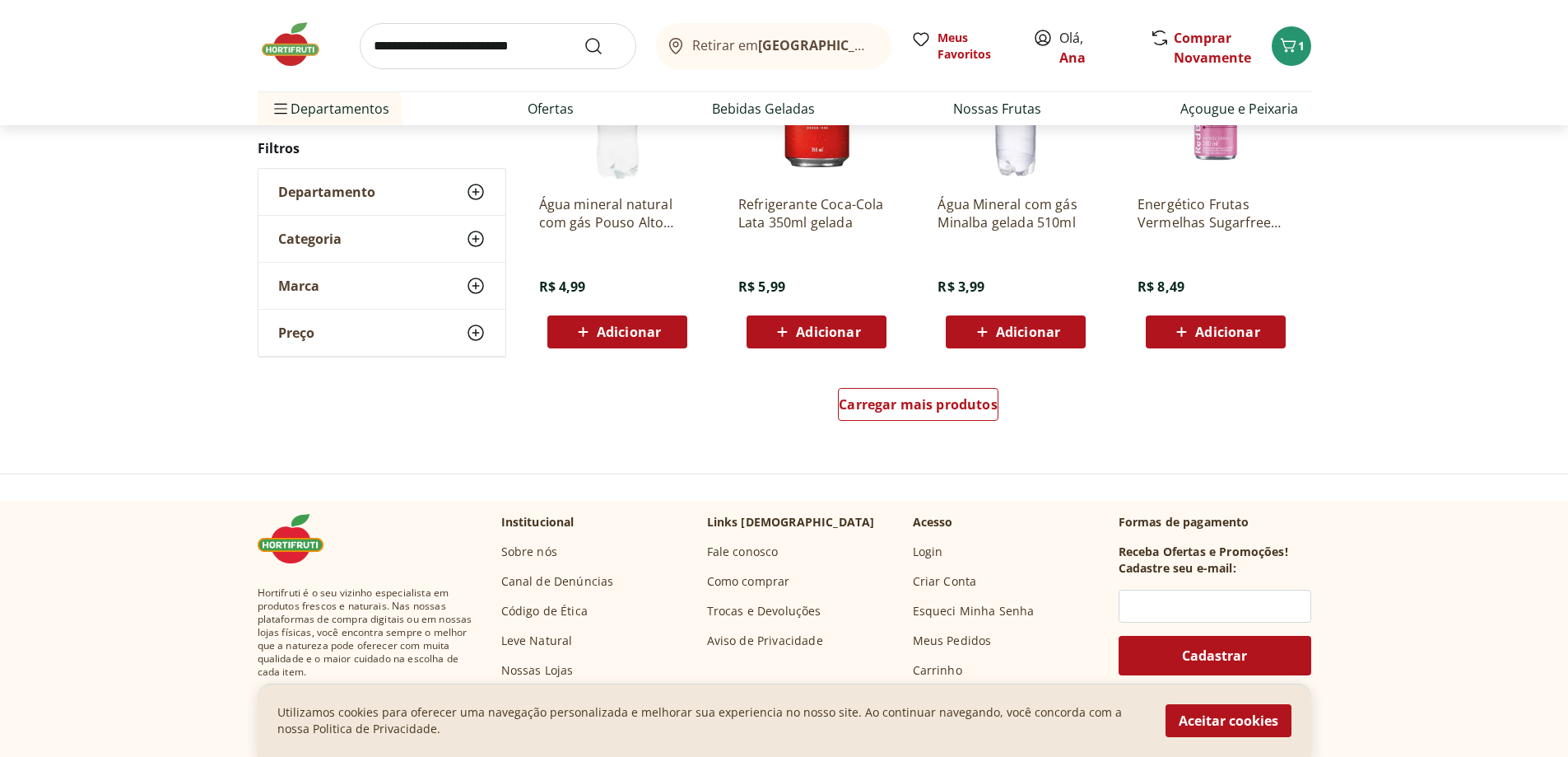
click at [475, 235] on icon at bounding box center [476, 238] width 20 height 20
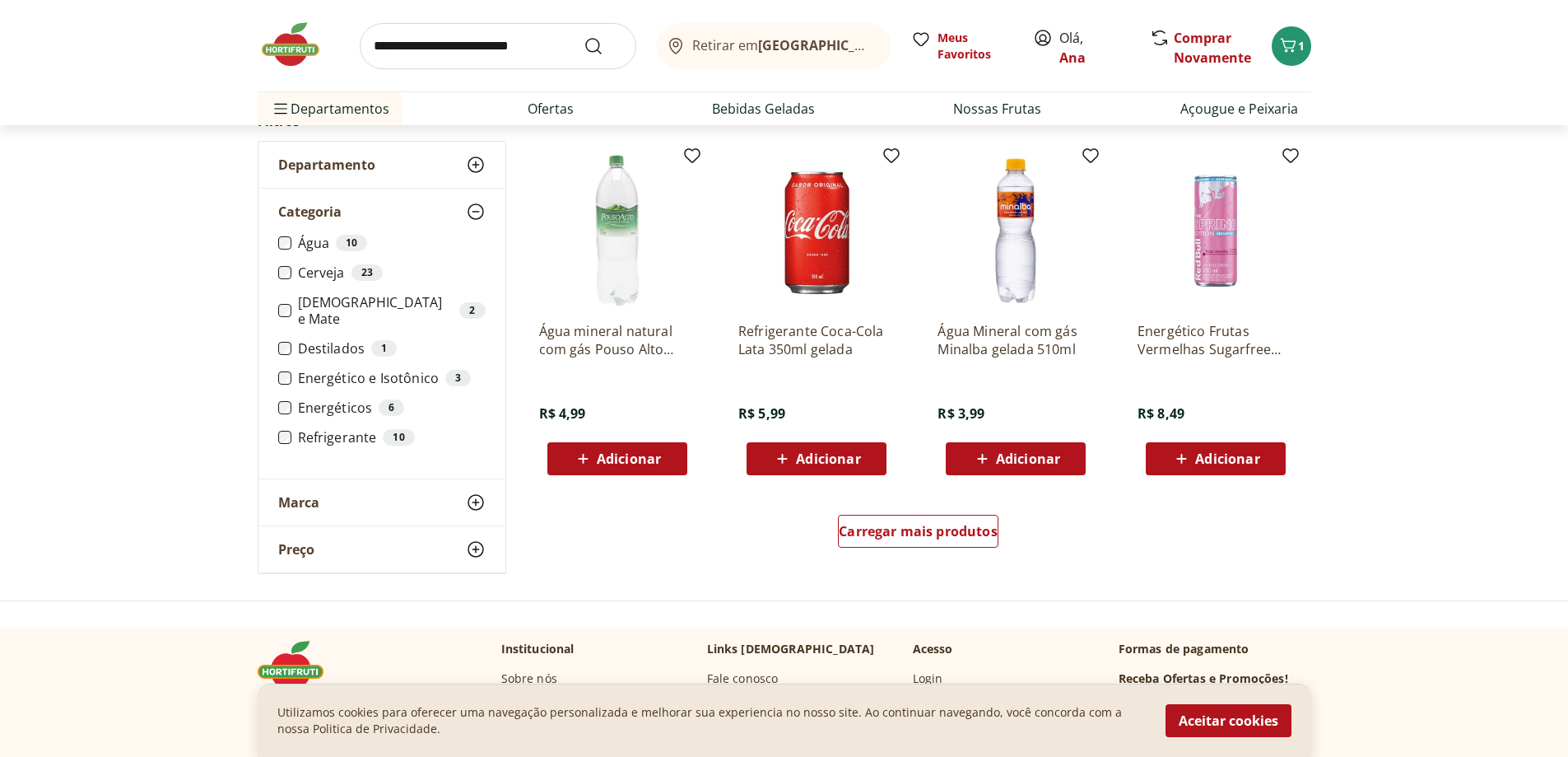
scroll to position [824, 0]
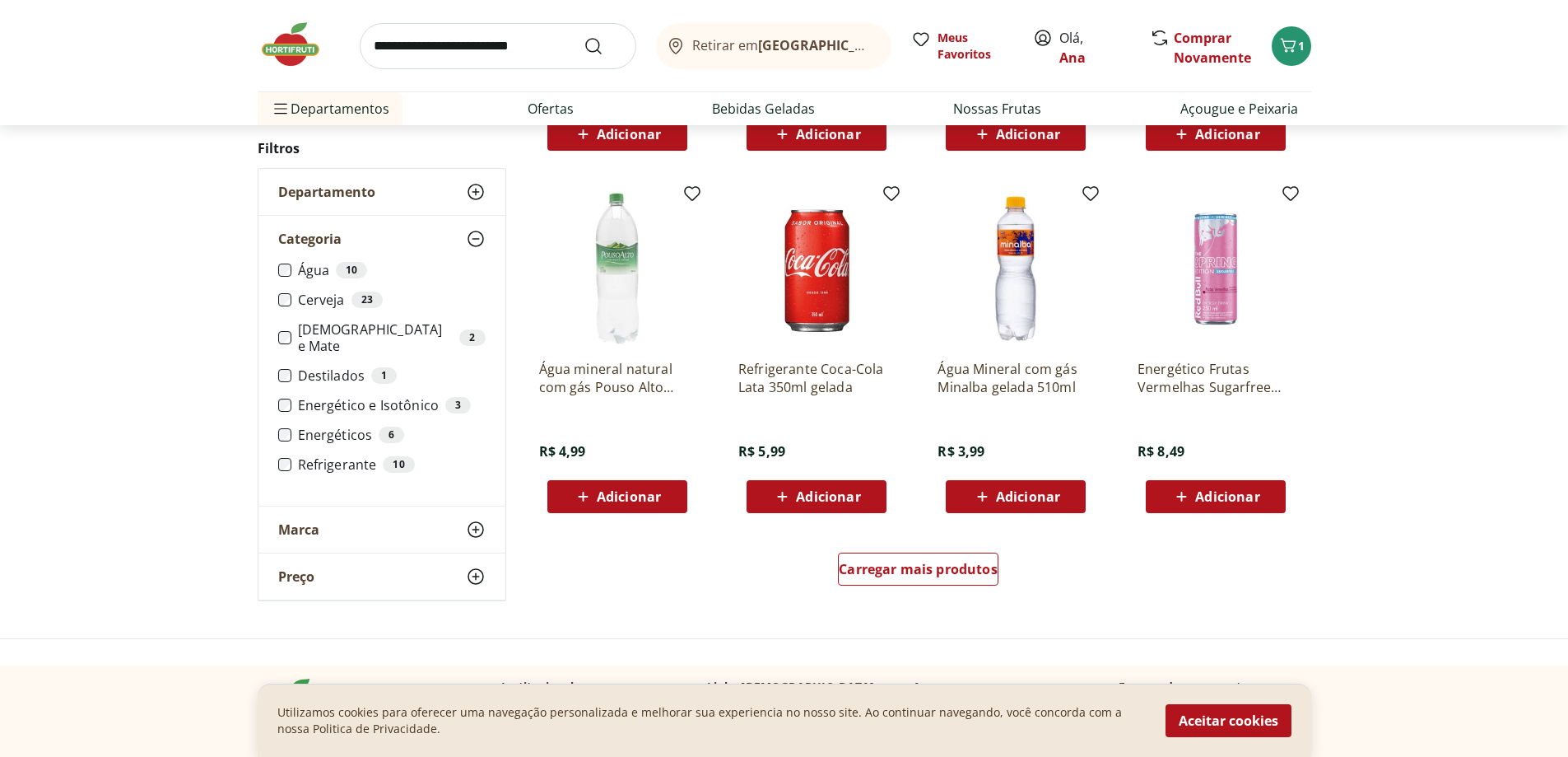
click at [480, 186] on use at bounding box center [476, 192] width 20 height 20
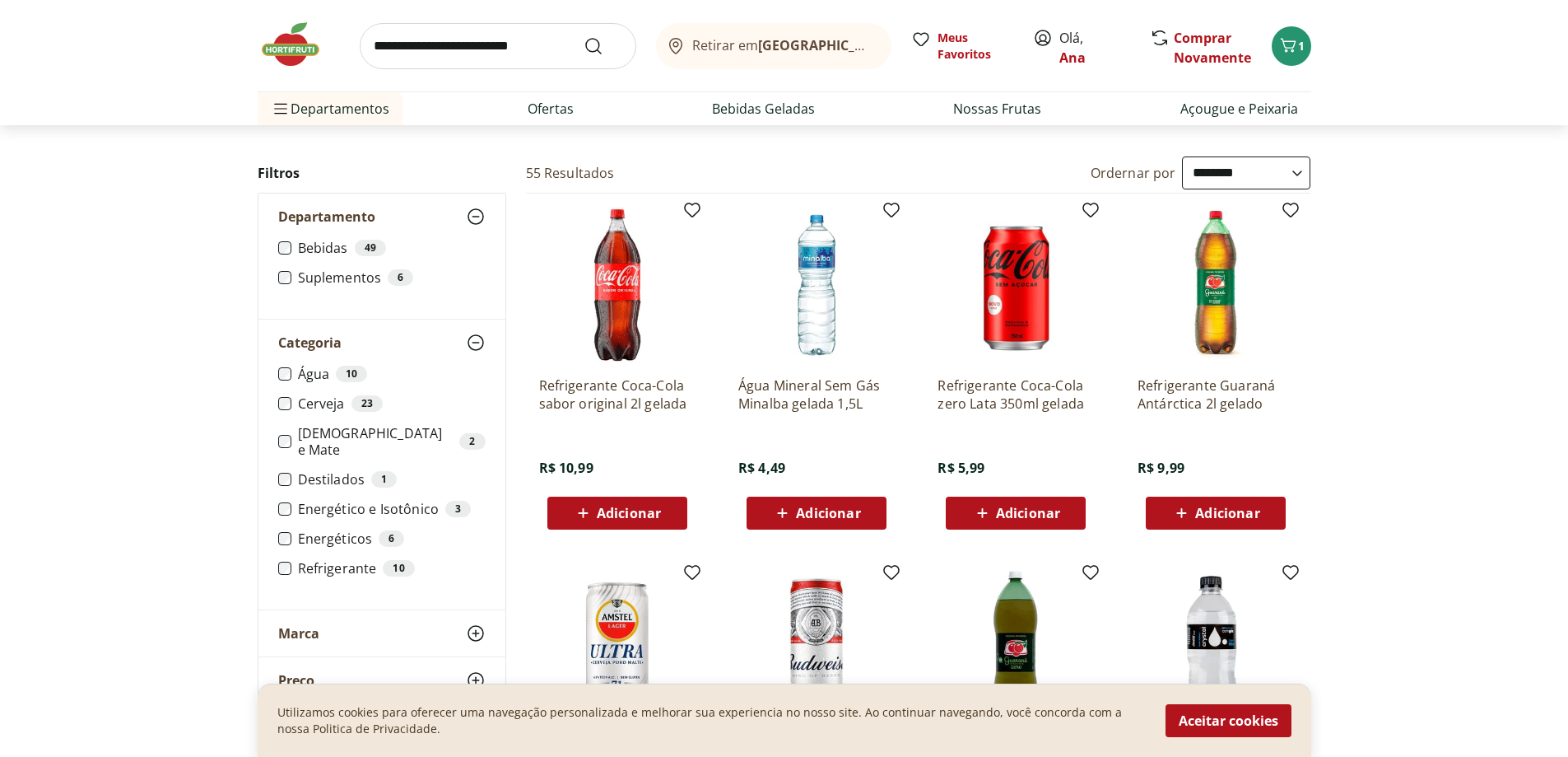
scroll to position [0, 0]
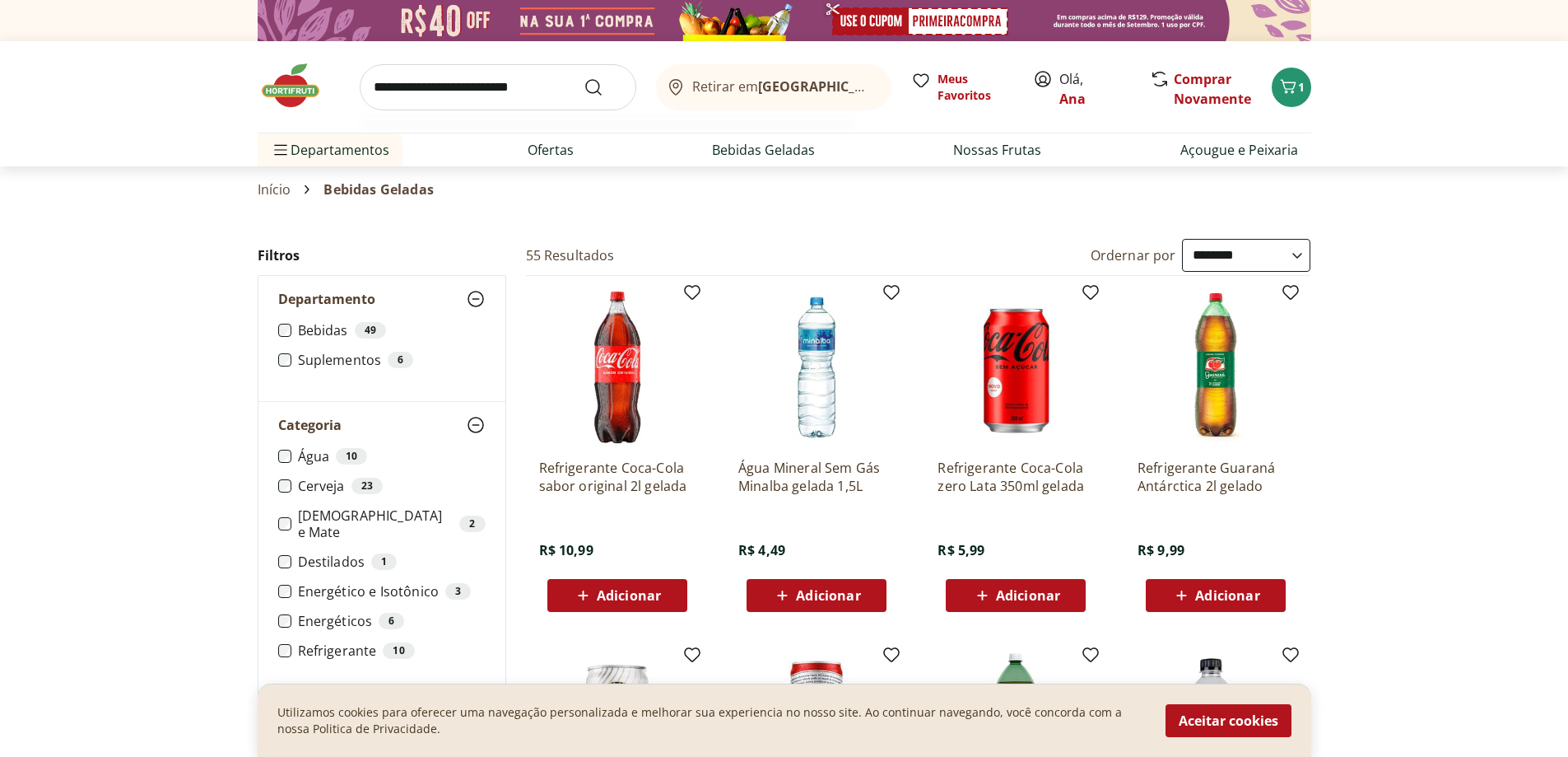
click at [499, 104] on input "search" at bounding box center [498, 87] width 276 height 46
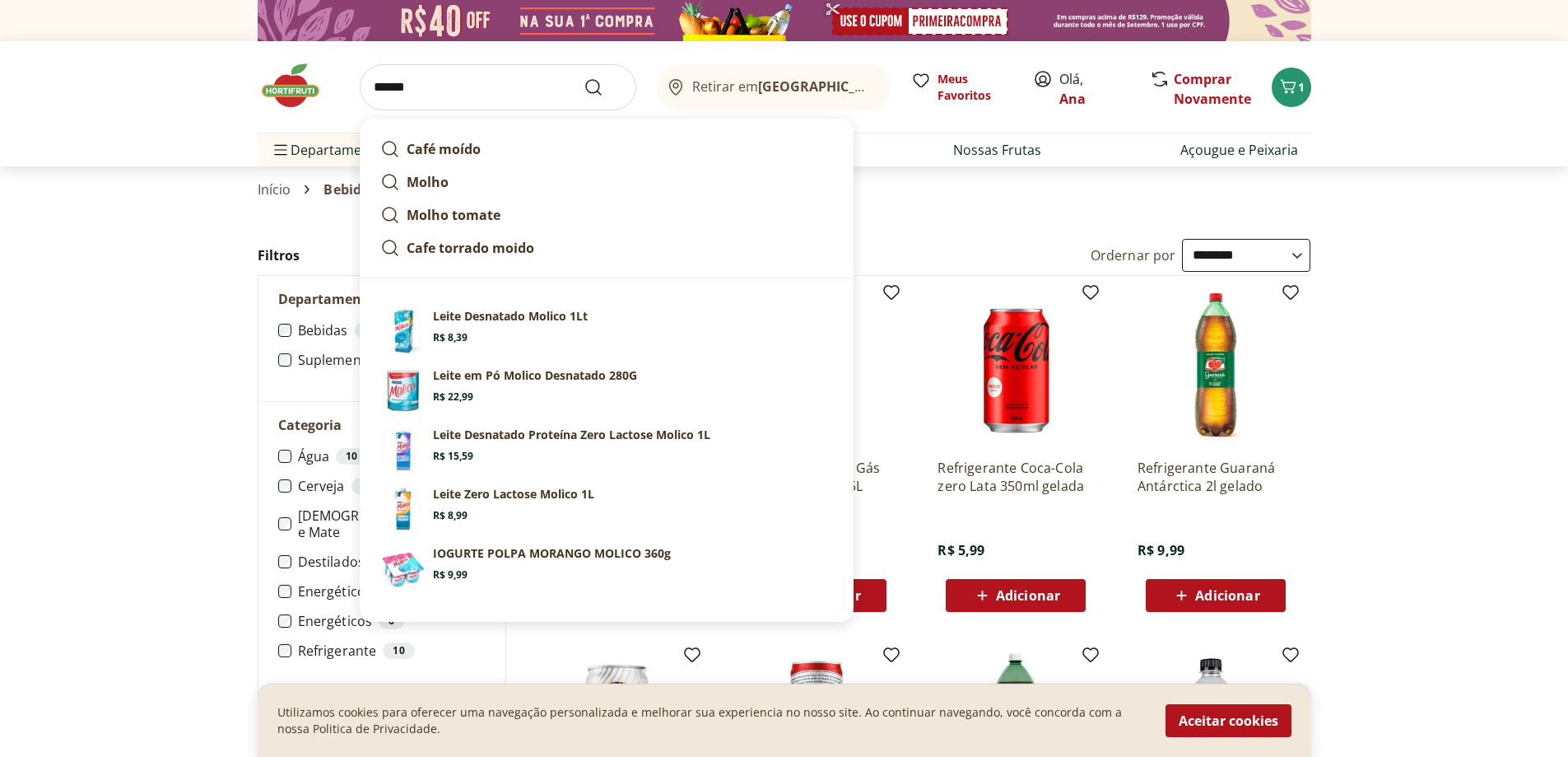
drag, startPoint x: 504, startPoint y: 96, endPoint x: 382, endPoint y: 86, distance: 122.4
click at [382, 86] on input "******" at bounding box center [498, 87] width 276 height 46
type input "******"
click at [1469, 174] on section "Início Bebidas Geladas" at bounding box center [784, 189] width 1568 height 46
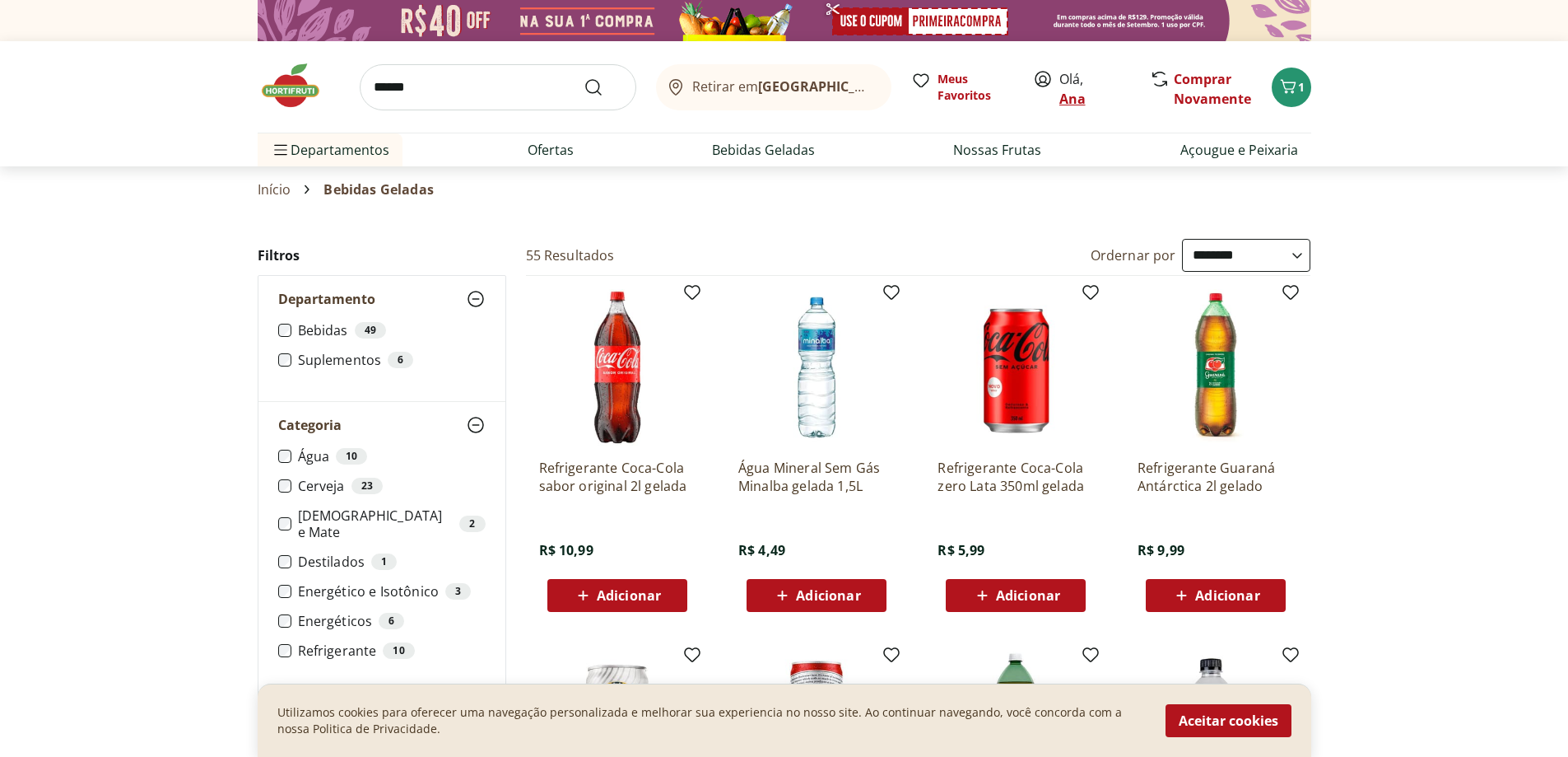
click at [1069, 94] on link "Ana" at bounding box center [1073, 98] width 27 height 18
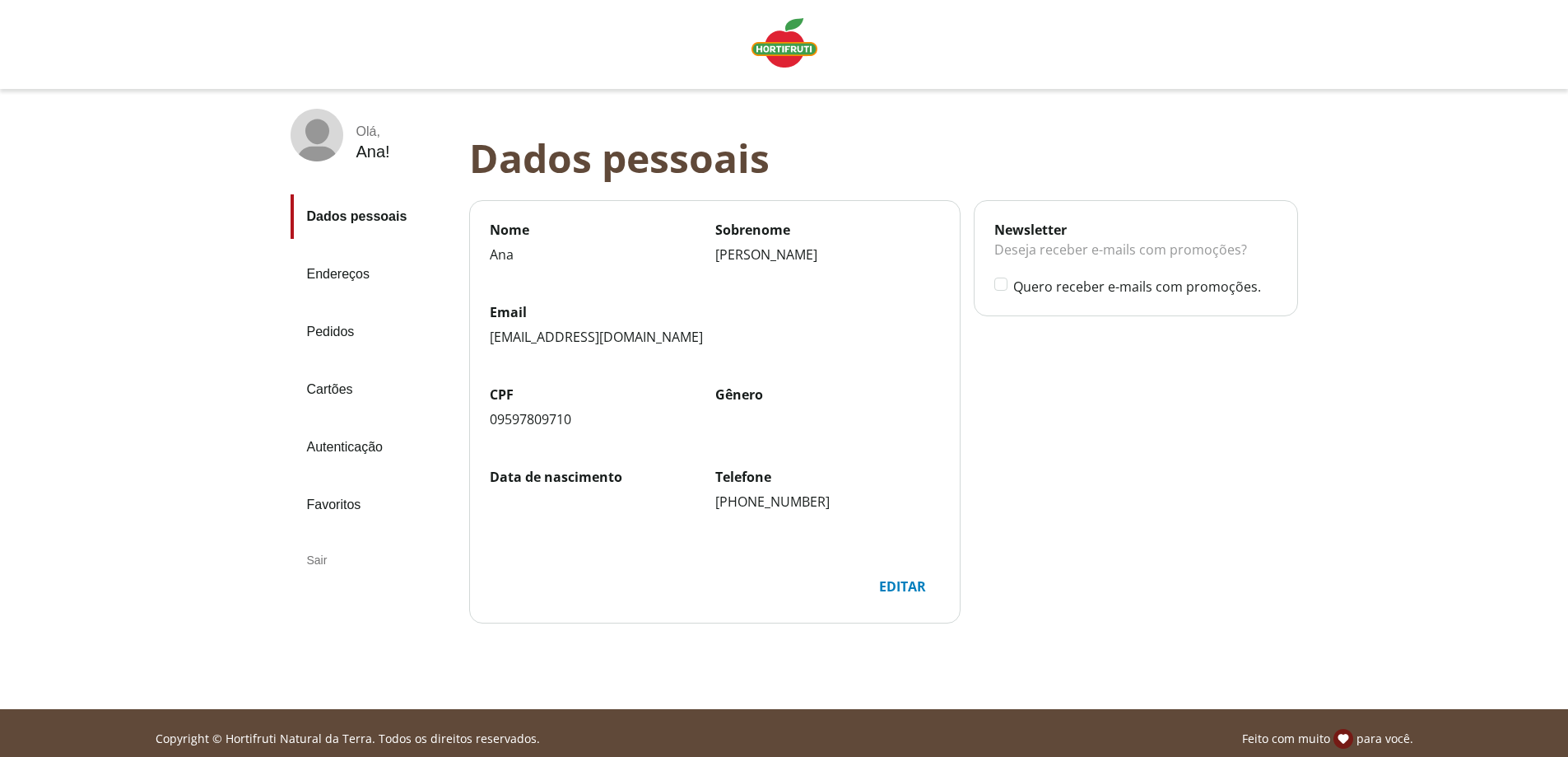
click at [341, 387] on link "Cartões" at bounding box center [374, 389] width 166 height 45
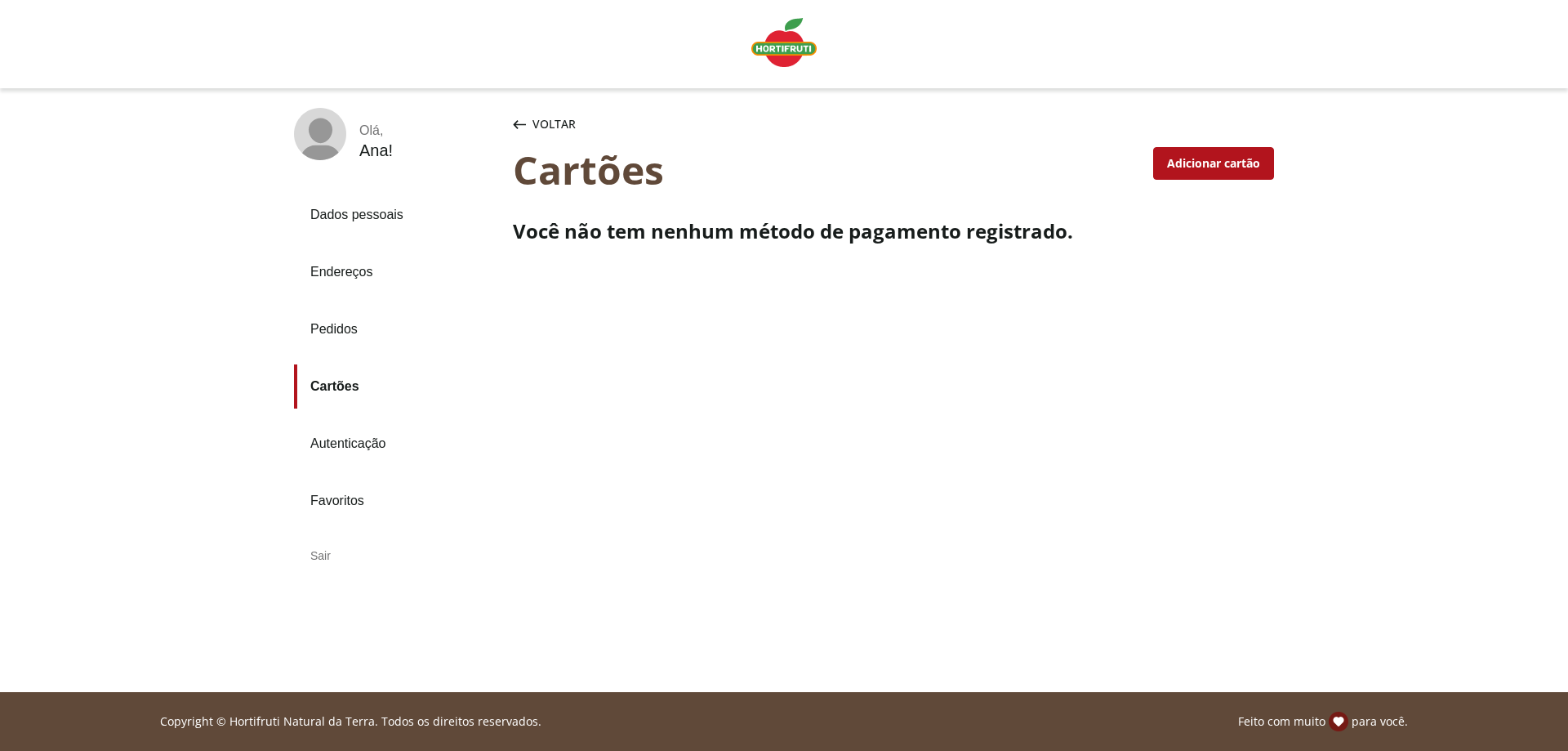
click at [1253, 152] on div "Adicionar cartão" at bounding box center [1213, 163] width 119 height 31
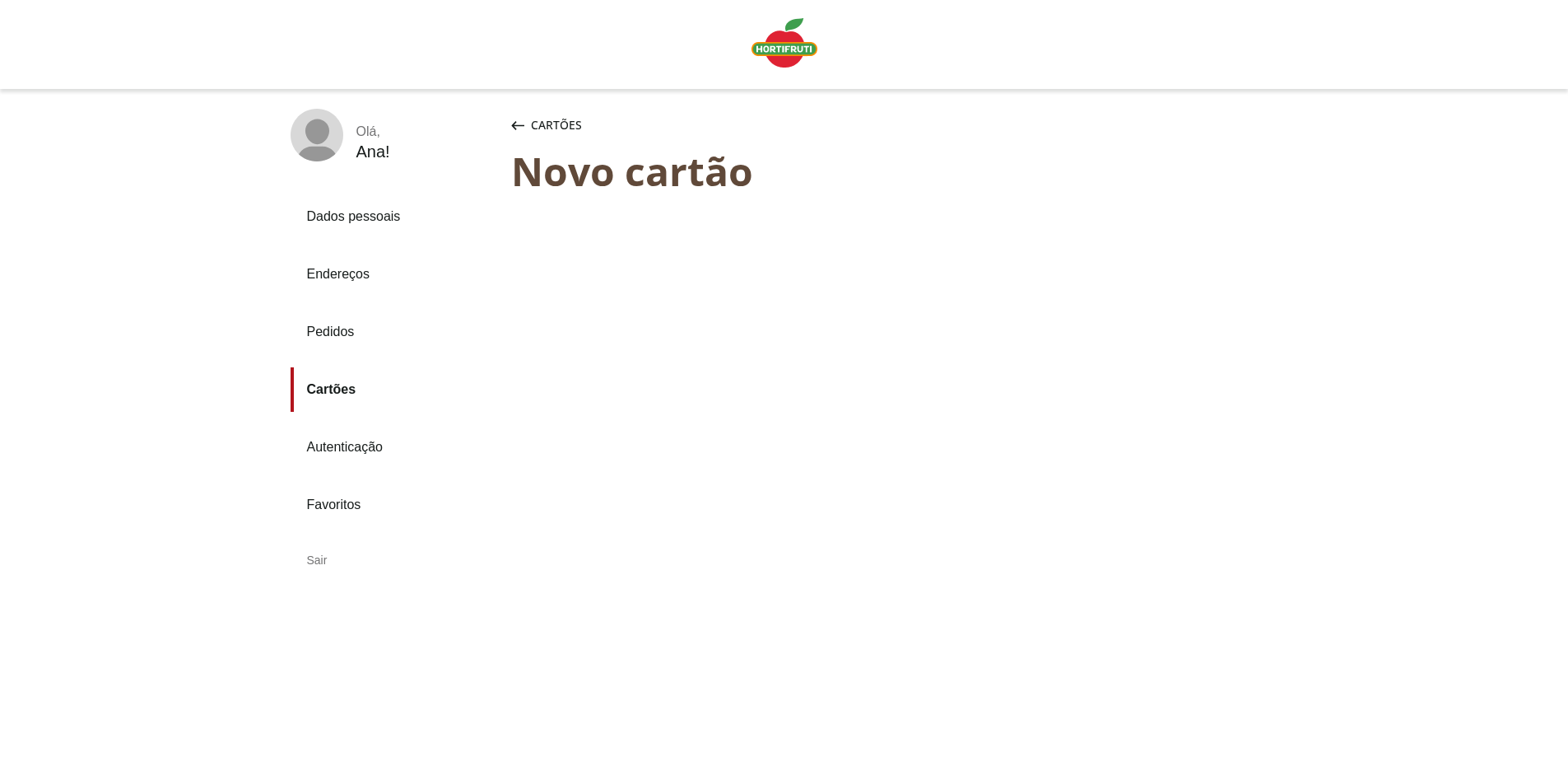
click at [573, 118] on span "Cartões" at bounding box center [557, 125] width 51 height 16
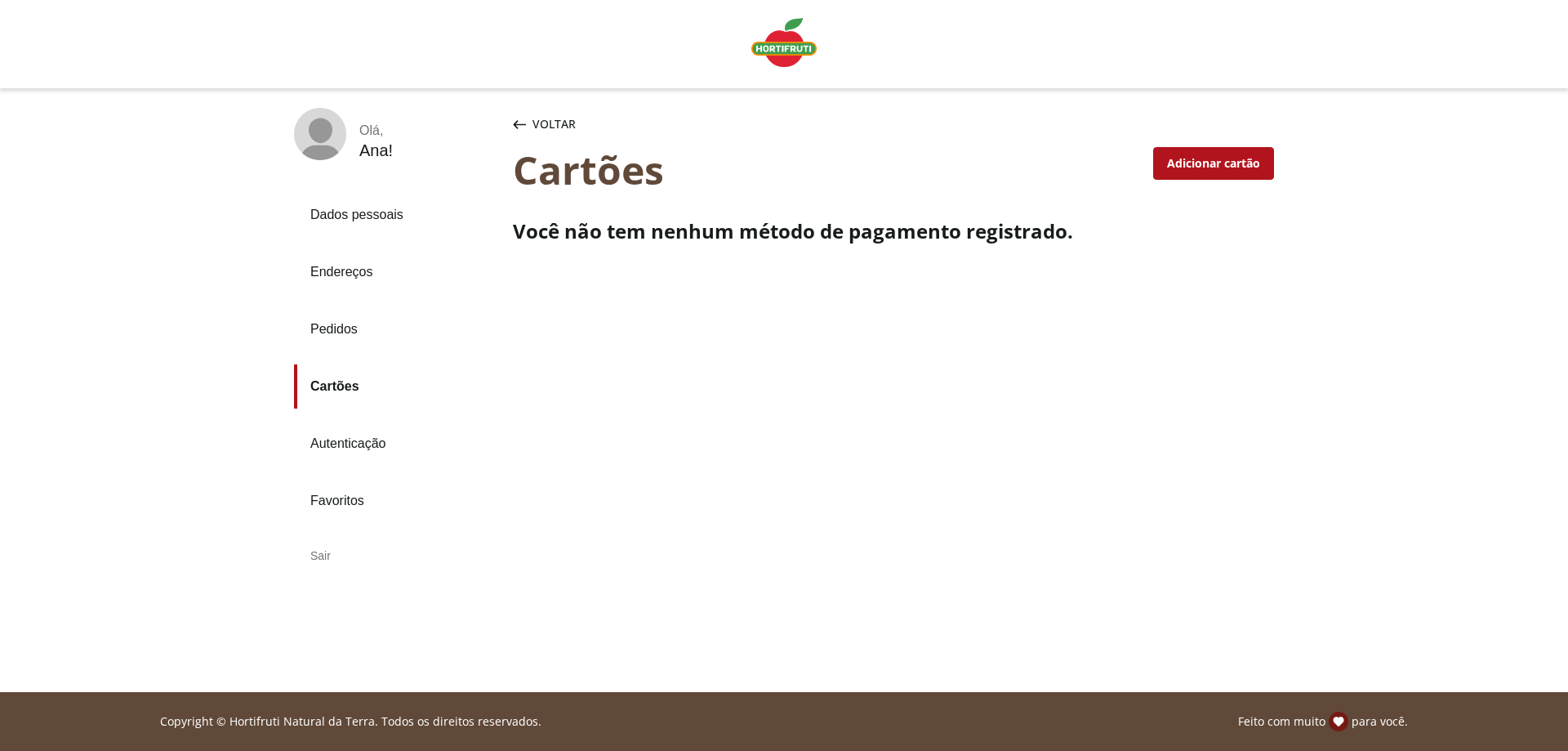
click at [344, 386] on link "Cartões" at bounding box center [397, 386] width 206 height 44
click at [344, 320] on link "Pedidos" at bounding box center [397, 329] width 206 height 44
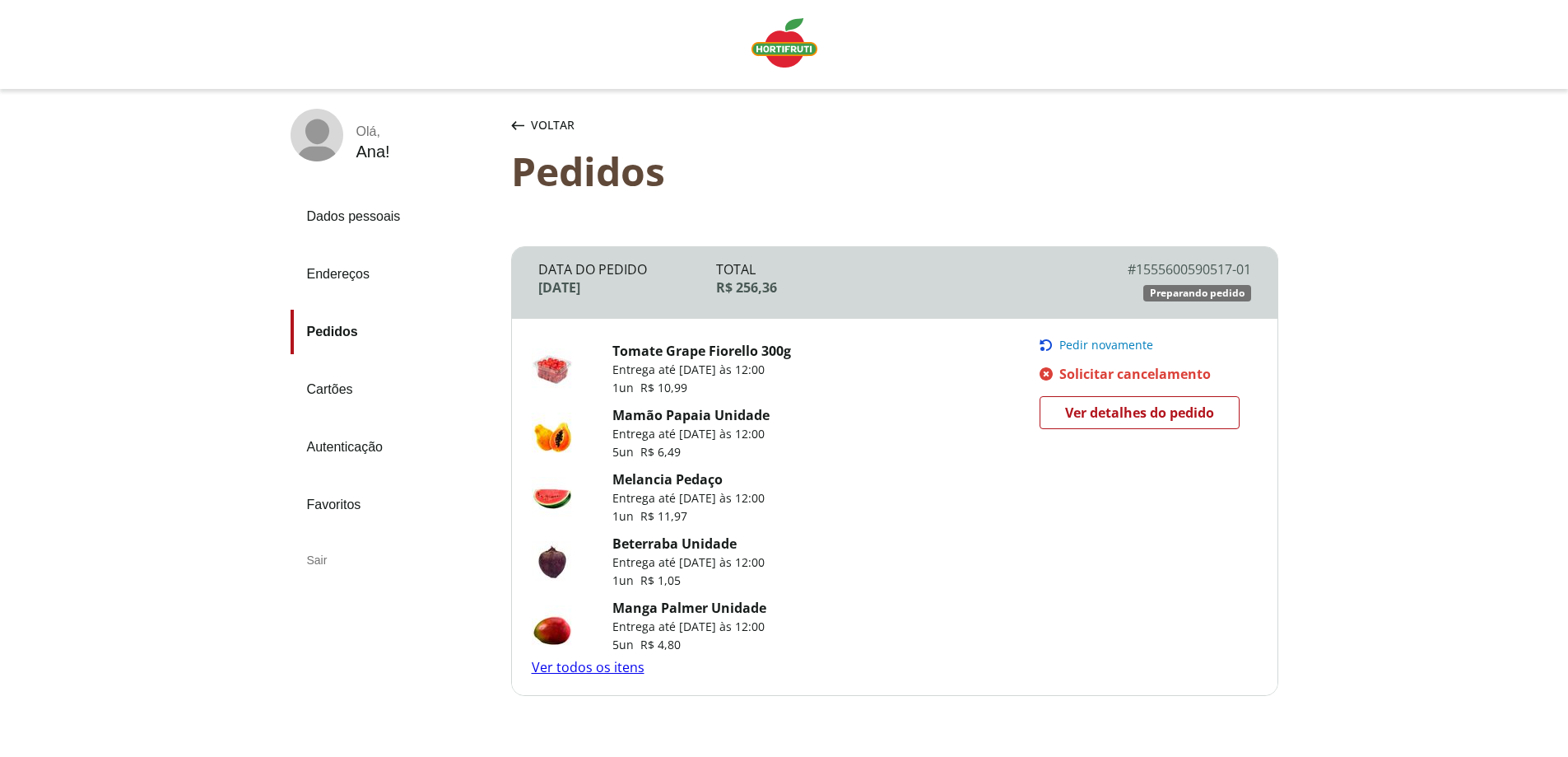
click at [1117, 340] on span "Pedir novamente" at bounding box center [1107, 345] width 93 height 13
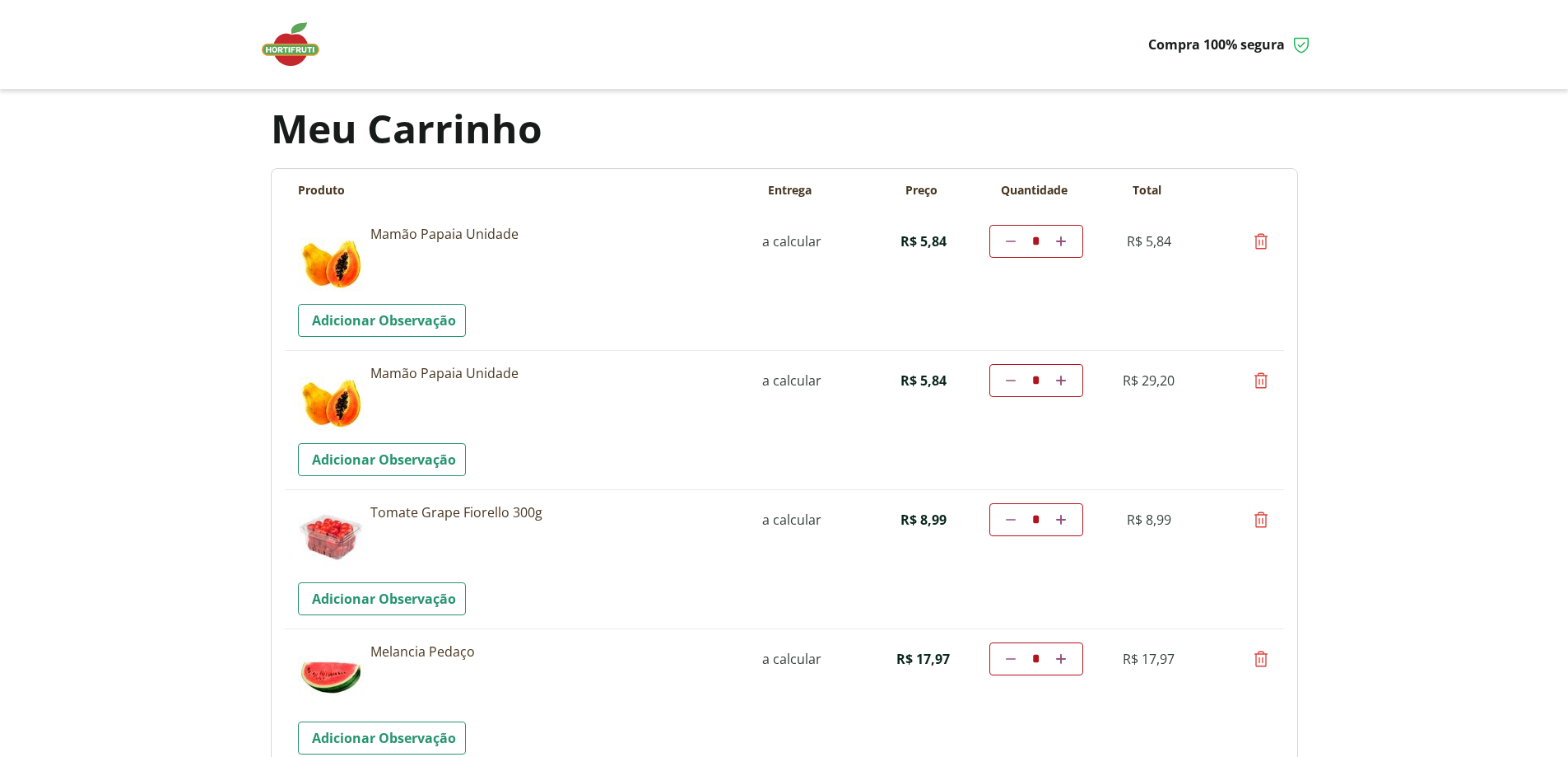
click at [1505, 293] on body "Precisamos dos seus dados Para continuar sem autenticação, é necessário que voc…" at bounding box center [784, 378] width 1568 height 757
